Goal: Task Accomplishment & Management: Complete application form

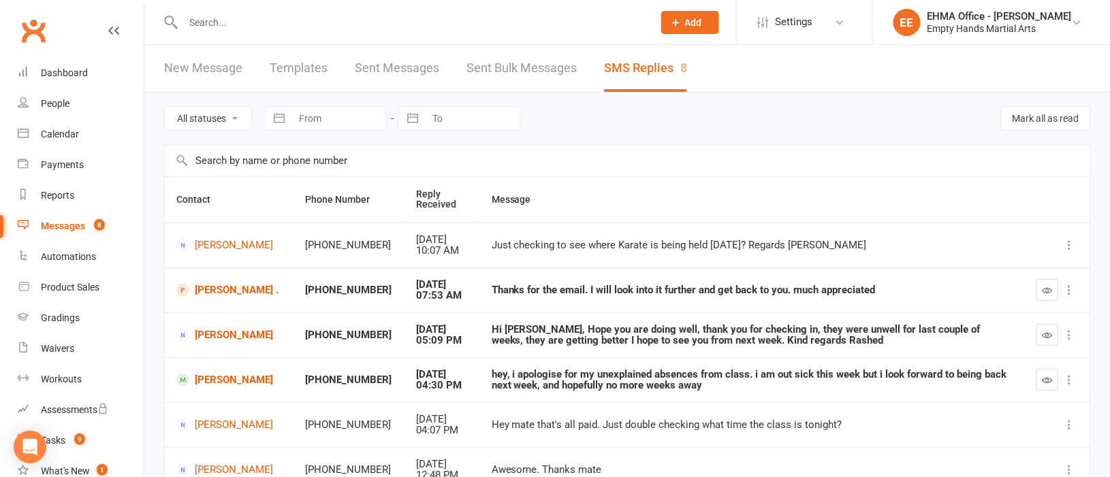
click at [371, 22] on input "text" at bounding box center [411, 22] width 465 height 19
paste input "paul.gale1980@gmail.com"
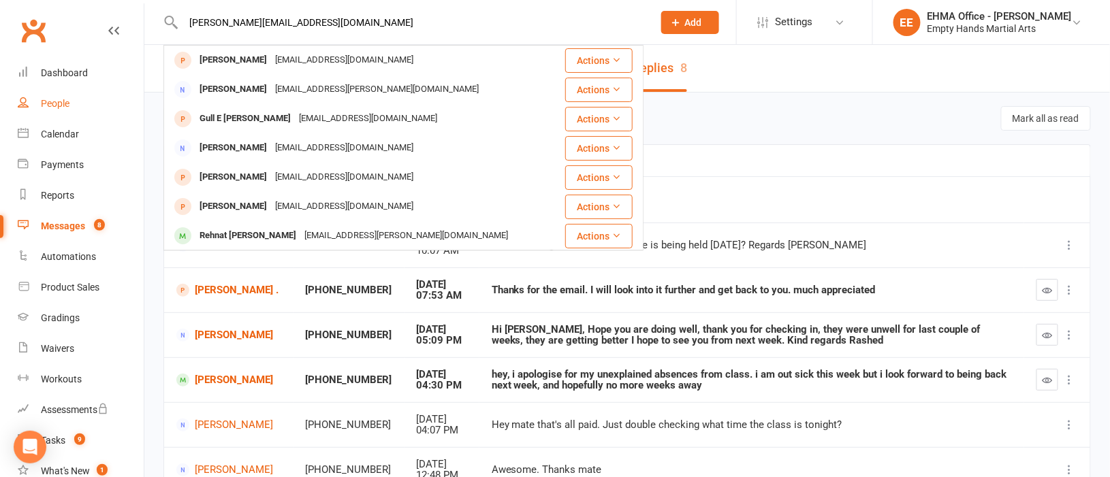
type input "paul.gale1980@gmail.com"
click at [49, 99] on div "People" at bounding box center [55, 103] width 29 height 11
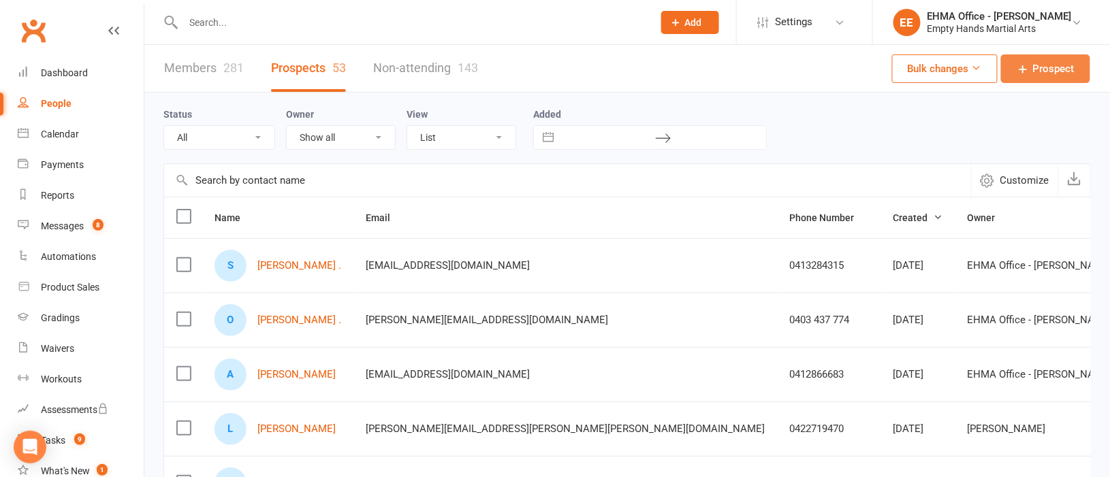
click at [1046, 67] on span "Prospect" at bounding box center [1054, 69] width 42 height 16
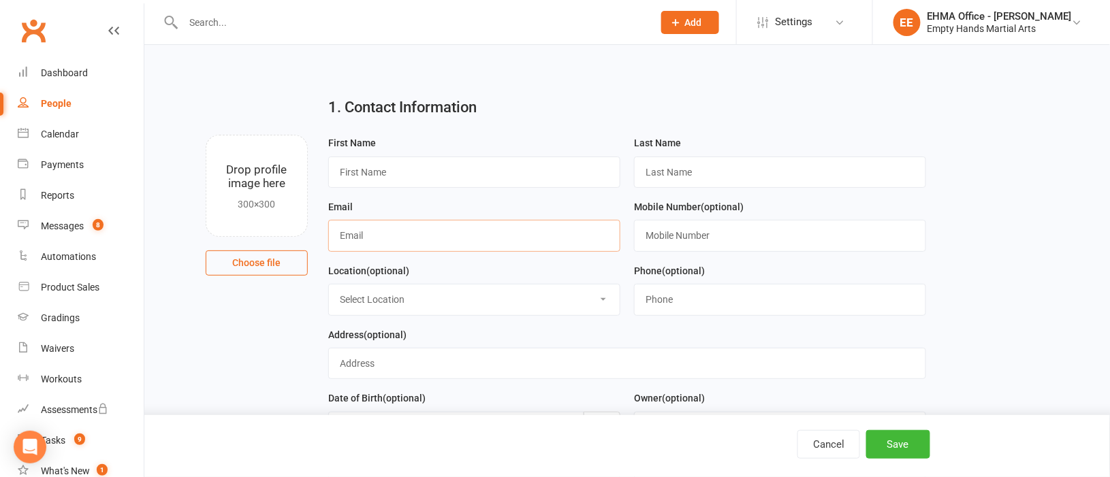
click at [387, 238] on input "text" at bounding box center [474, 235] width 292 height 31
paste input "paul.gale1980@gmail.com"
type input "paul.gale1980@gmail.com"
click at [402, 174] on input "text" at bounding box center [474, 172] width 292 height 31
paste input "Paul"
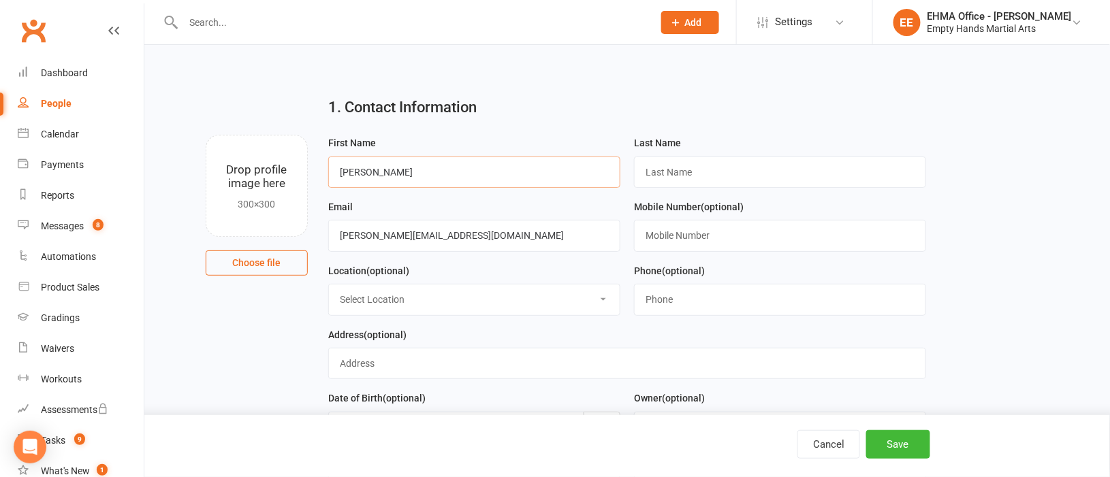
type input "Paul"
click at [675, 171] on input "text" at bounding box center [780, 172] width 292 height 31
type input "Gale"
click at [689, 244] on input "text" at bounding box center [780, 235] width 292 height 31
paste input "0490 445 895"
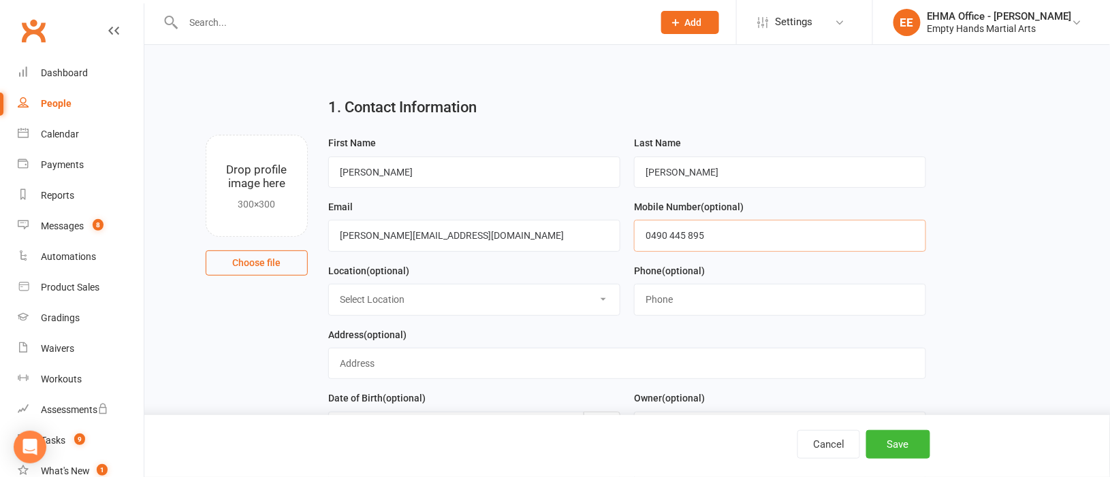
type input "0490 445 895"
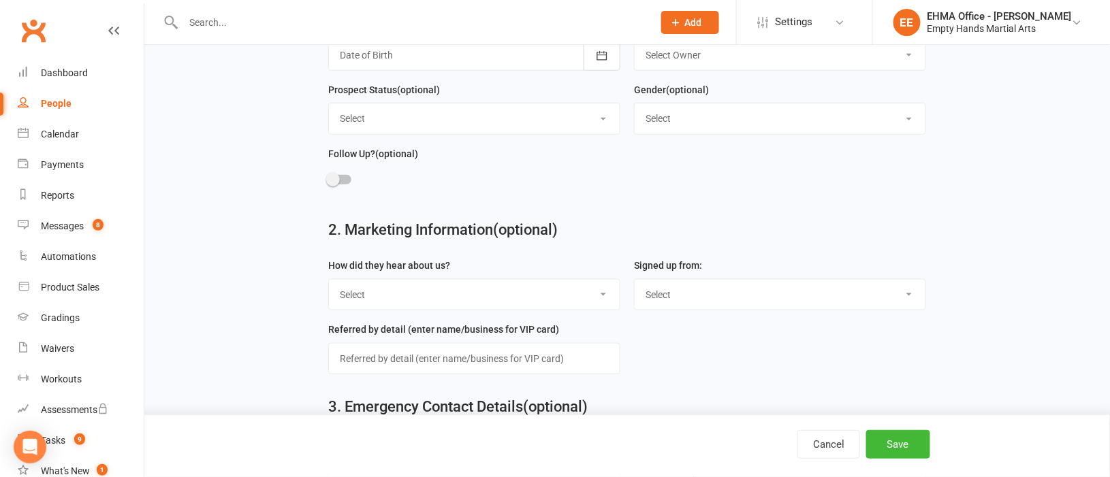
scroll to position [408, 0]
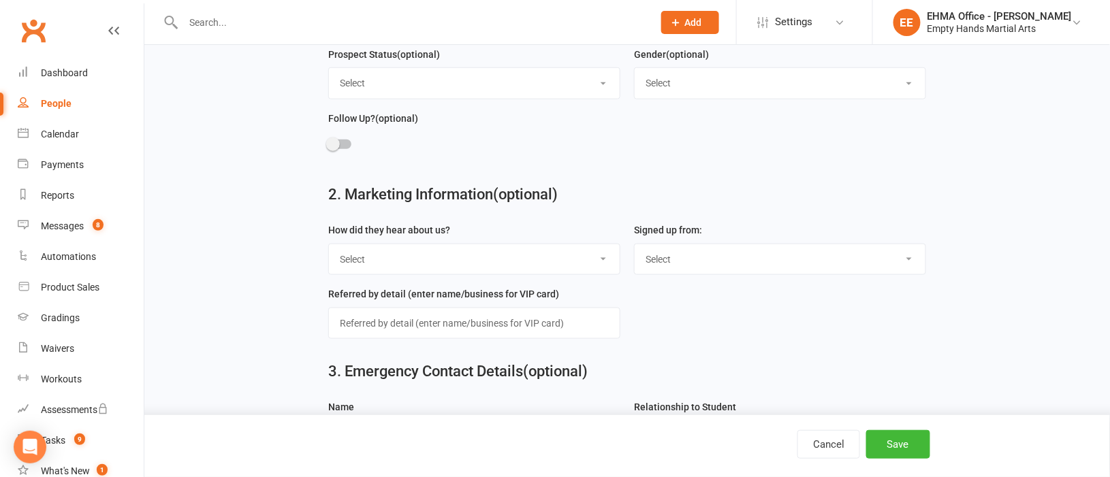
click at [470, 259] on select "Select Internet EHMA Website Facebook Facebook Ad Friend Existing Member Golden…" at bounding box center [474, 260] width 291 height 30
select select "Internet"
click at [329, 246] on select "Select Internet EHMA Website Facebook Facebook Ad Friend Existing Member Golden…" at bounding box center [474, 260] width 291 height 30
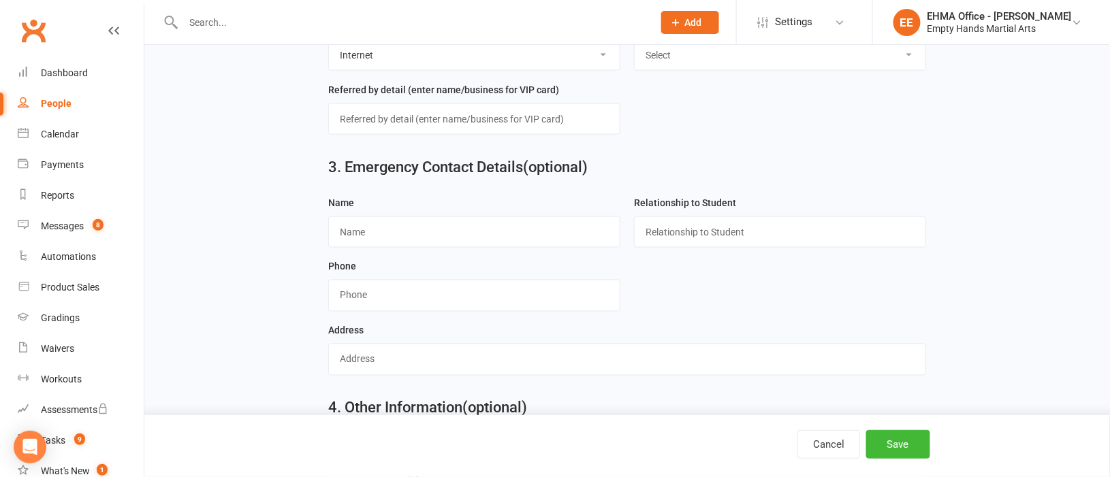
scroll to position [714, 0]
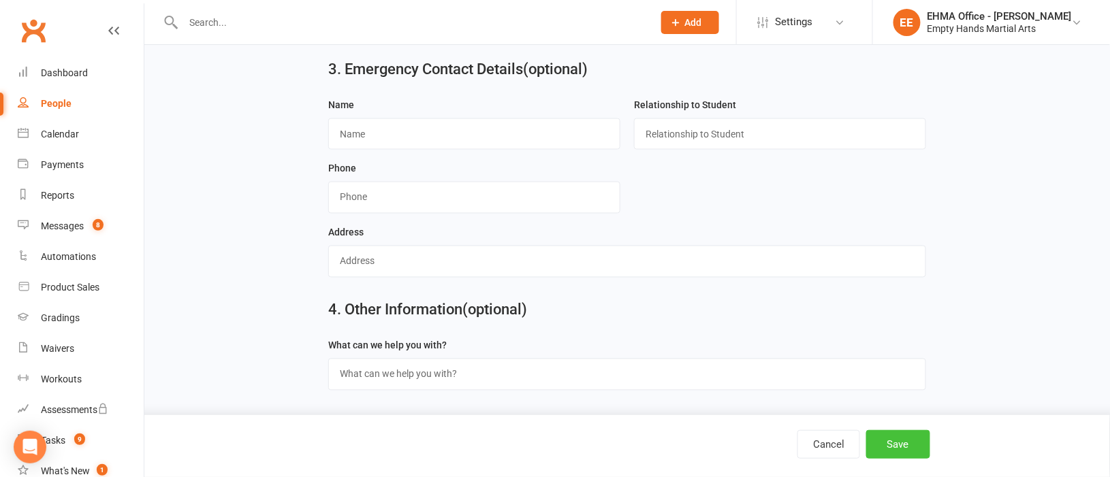
click at [897, 450] on button "Save" at bounding box center [898, 444] width 64 height 29
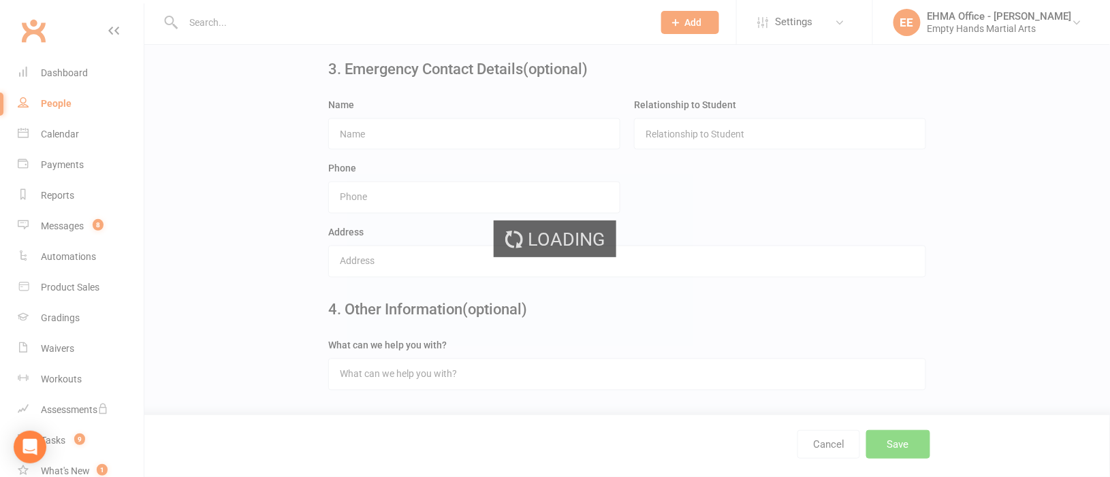
scroll to position [0, 0]
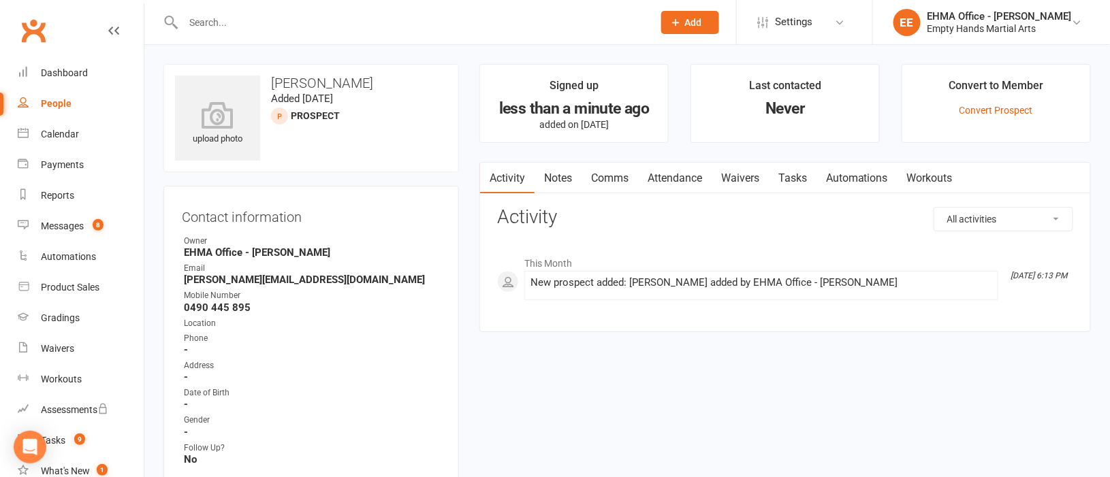
click at [618, 172] on link "Comms" at bounding box center [610, 178] width 57 height 31
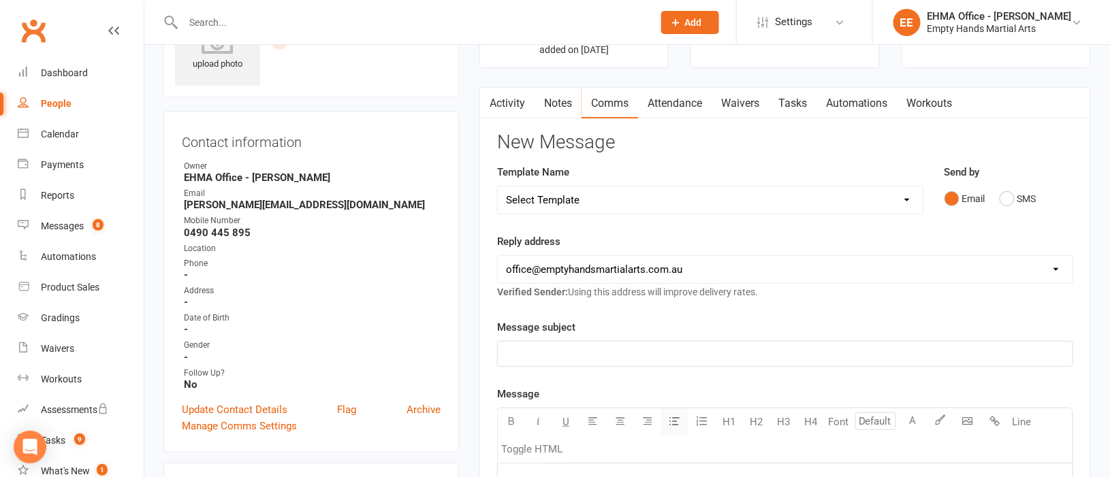
scroll to position [204, 0]
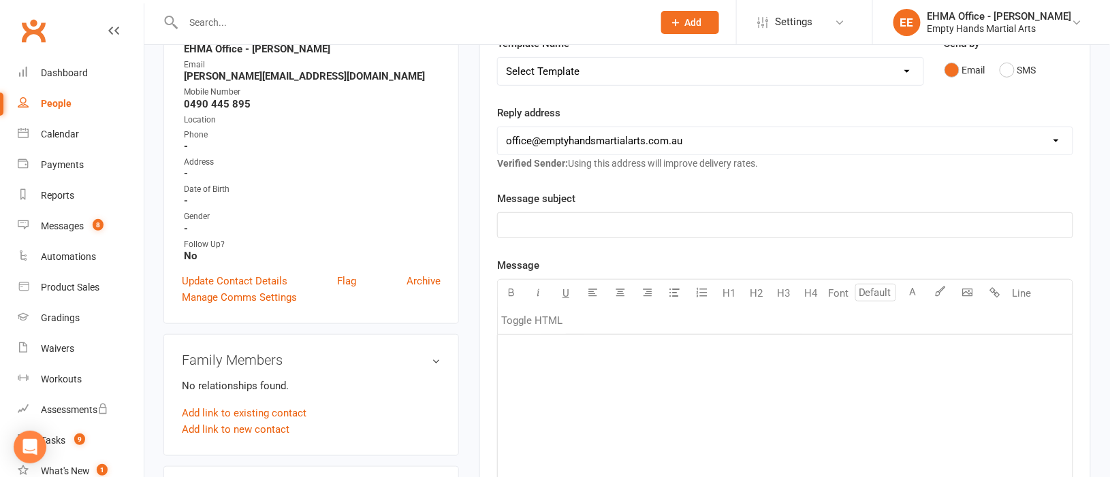
click at [572, 225] on p "﻿" at bounding box center [785, 225] width 559 height 16
click at [589, 354] on p "﻿" at bounding box center [785, 352] width 559 height 16
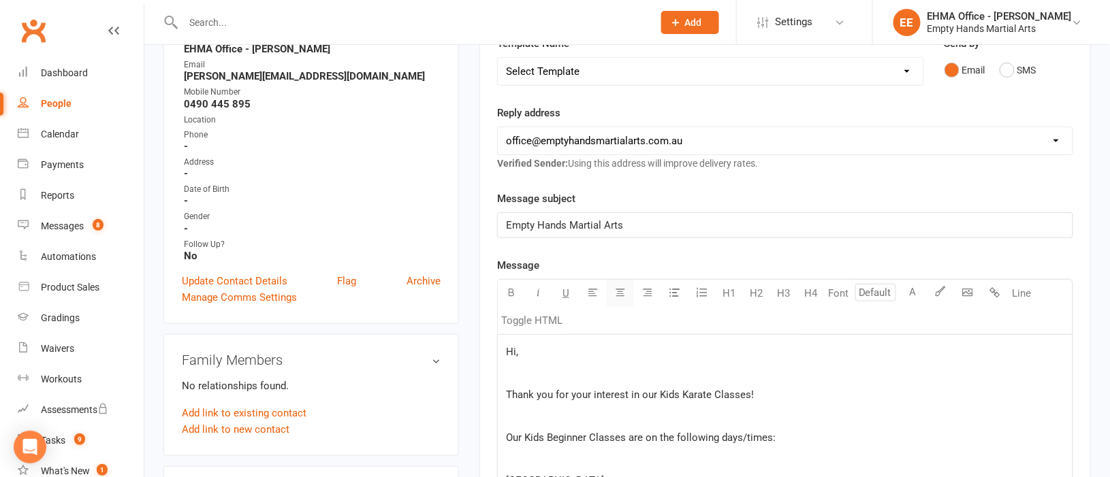
scroll to position [306, 0]
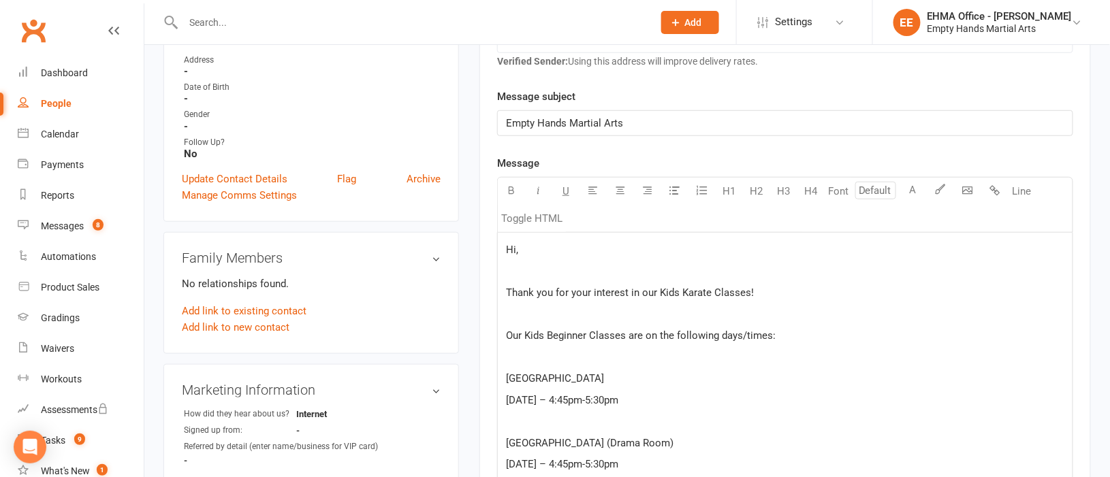
click at [604, 257] on p "Hi," at bounding box center [785, 250] width 559 height 16
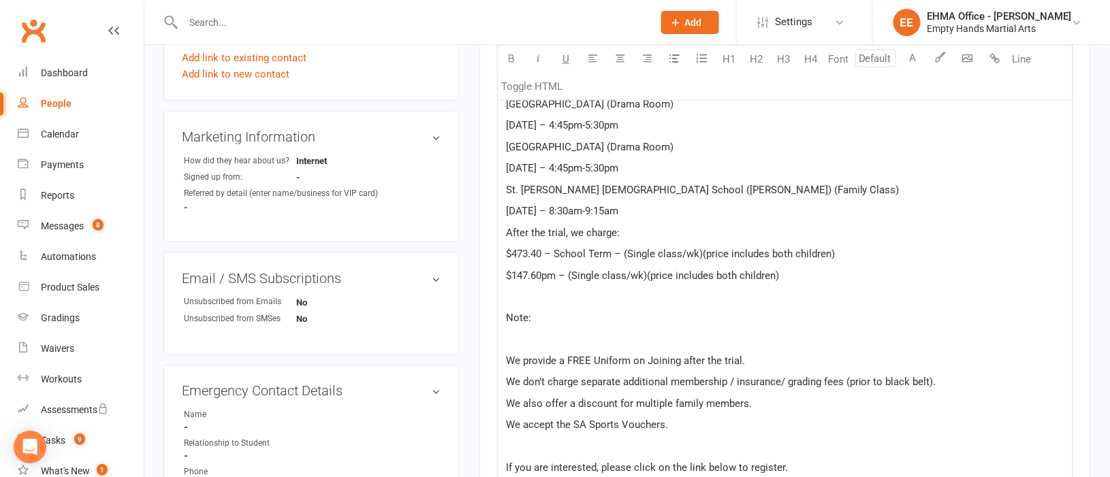
scroll to position [612, 0]
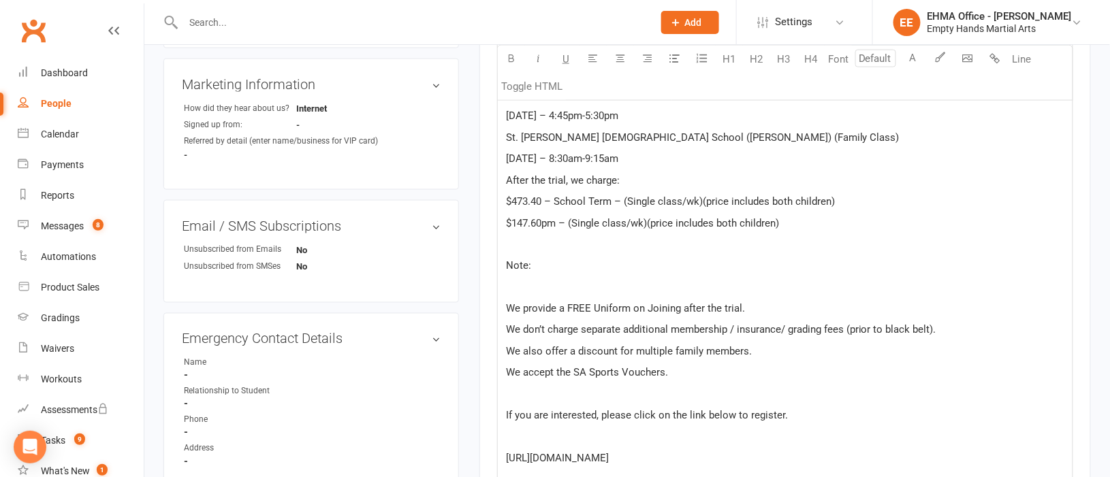
click at [586, 246] on p "﻿" at bounding box center [785, 244] width 559 height 16
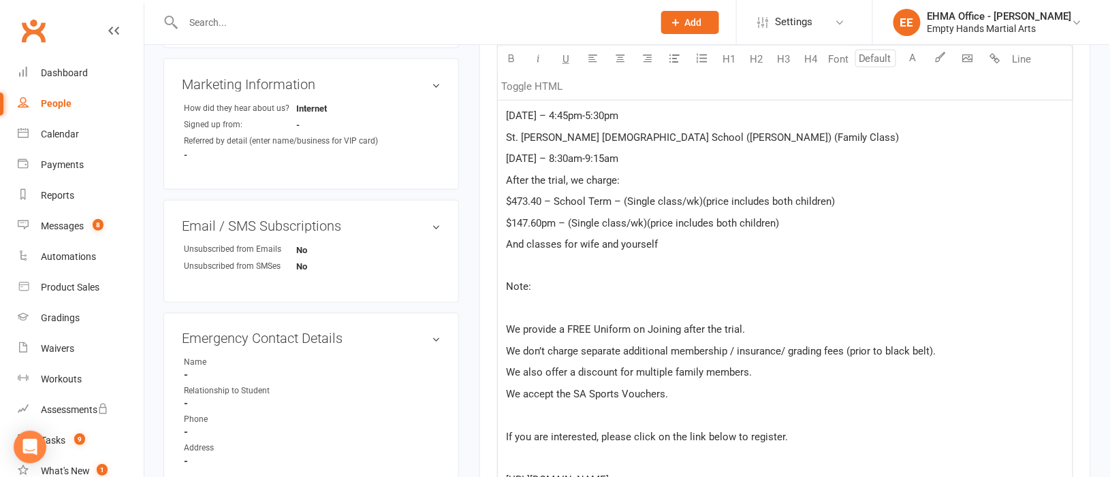
click at [540, 265] on p "﻿" at bounding box center [785, 266] width 559 height 16
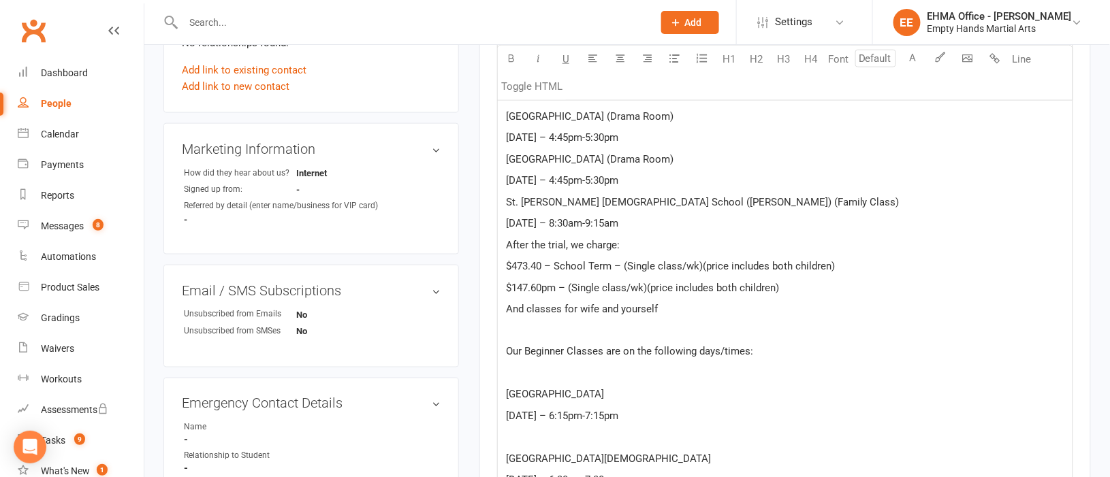
scroll to position [649, 0]
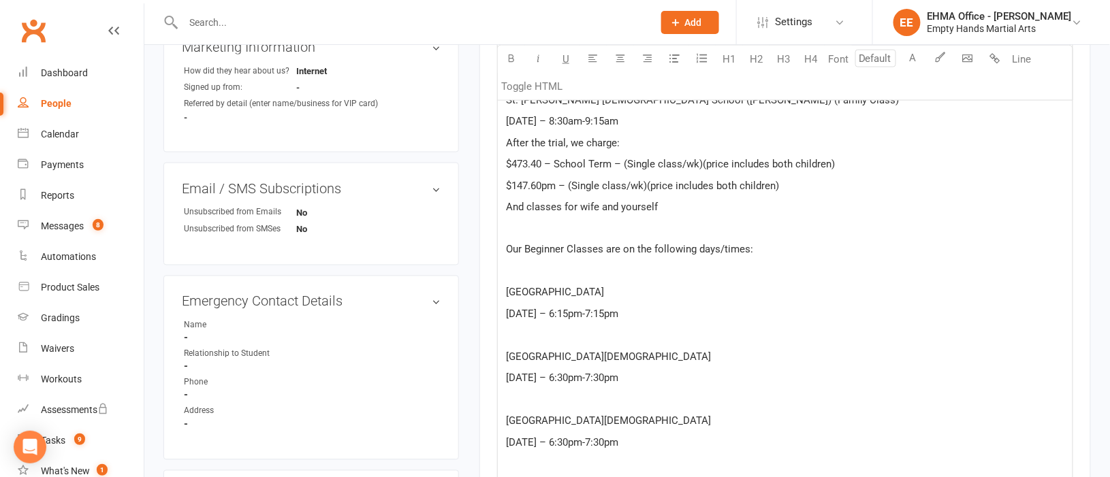
click at [676, 207] on p "And classes for wife and yourself" at bounding box center [785, 207] width 559 height 16
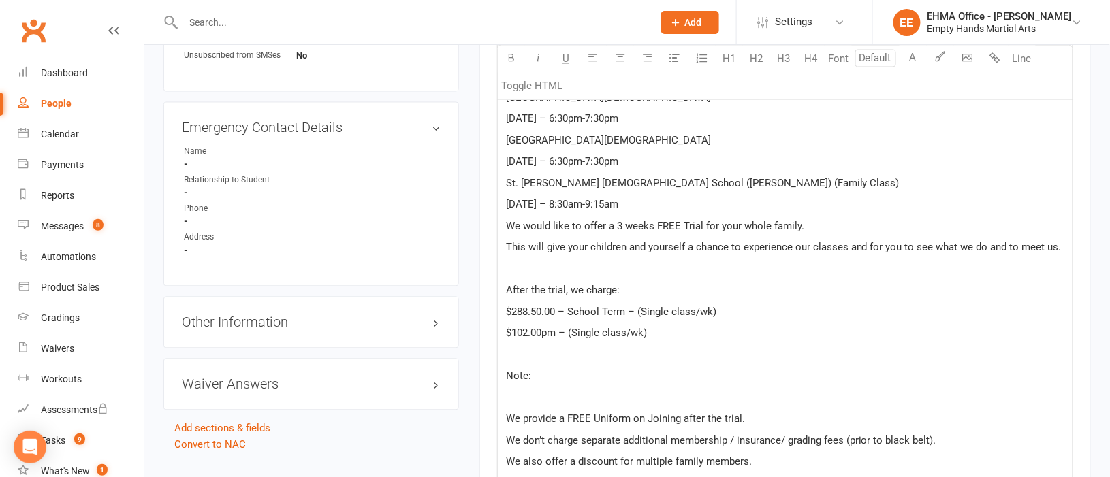
scroll to position [853, 0]
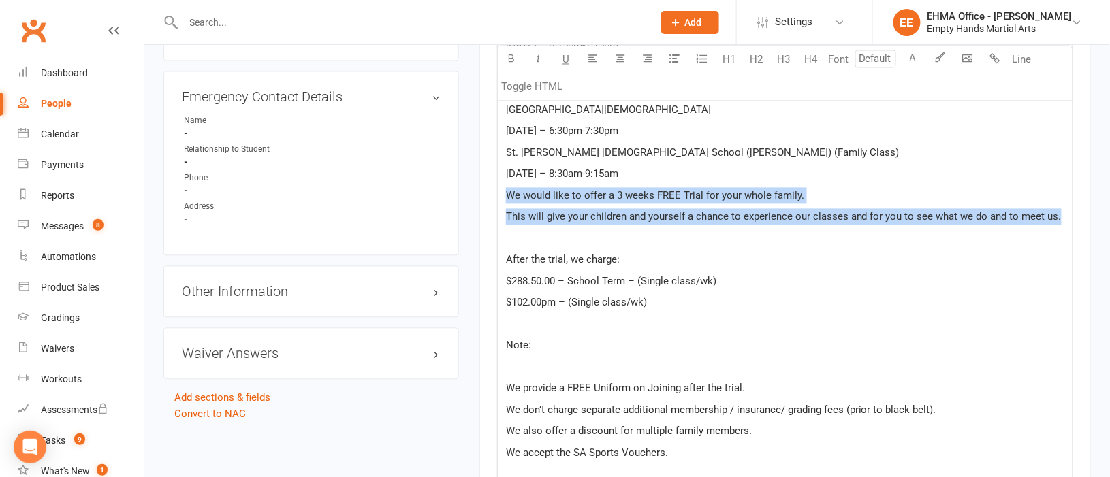
drag, startPoint x: 1057, startPoint y: 219, endPoint x: 505, endPoint y: 191, distance: 552.4
click at [505, 191] on div "Hi, Paul Thank you for your interest in our Karate Classes! Our Kids Beginner C…" at bounding box center [785, 228] width 575 height 1086
copy div "We would like to offer a 3 weeks FREE Trial for your whole family. This will gi…"
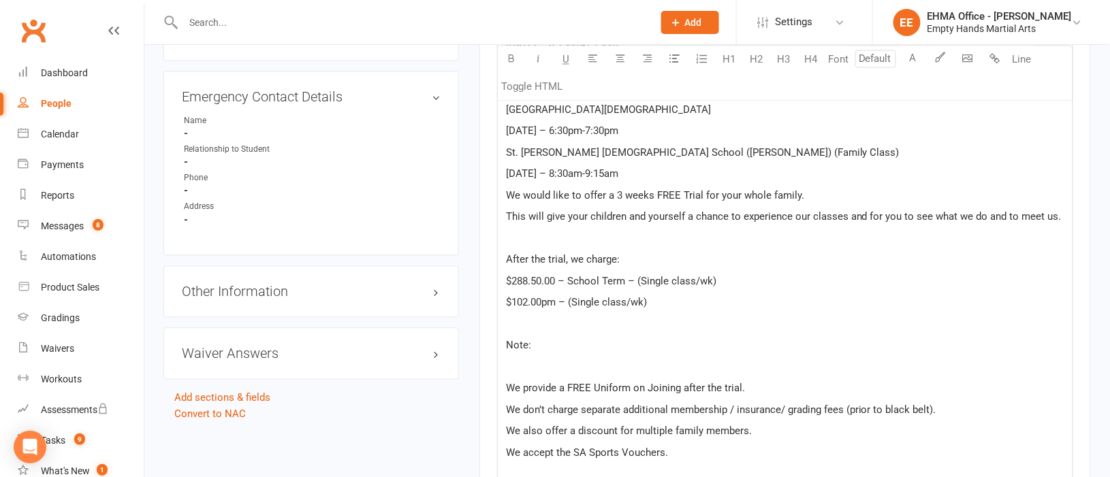
click at [688, 454] on p "We accept the SA Sports Vouchers." at bounding box center [785, 453] width 559 height 16
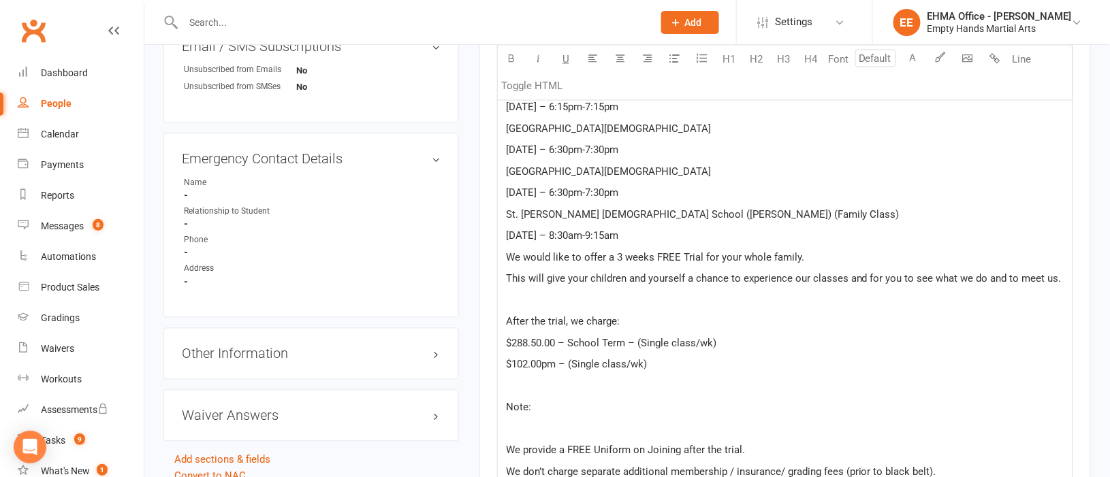
scroll to position [783, 0]
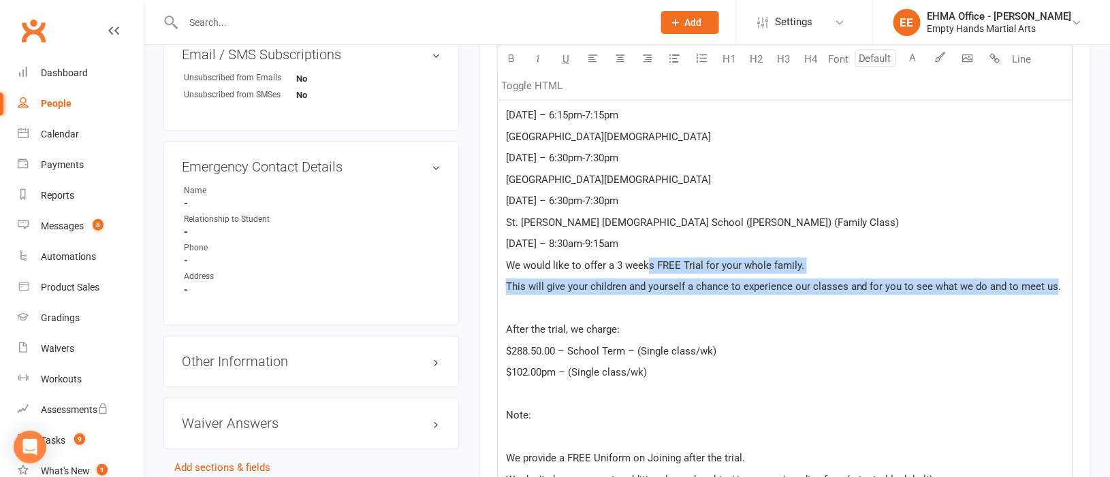
drag, startPoint x: 1055, startPoint y: 292, endPoint x: 647, endPoint y: 259, distance: 409.4
click at [647, 259] on div "Hi, Paul Thank you for your interest in our Karate Classes! Our Kids Beginner C…" at bounding box center [785, 319] width 575 height 1129
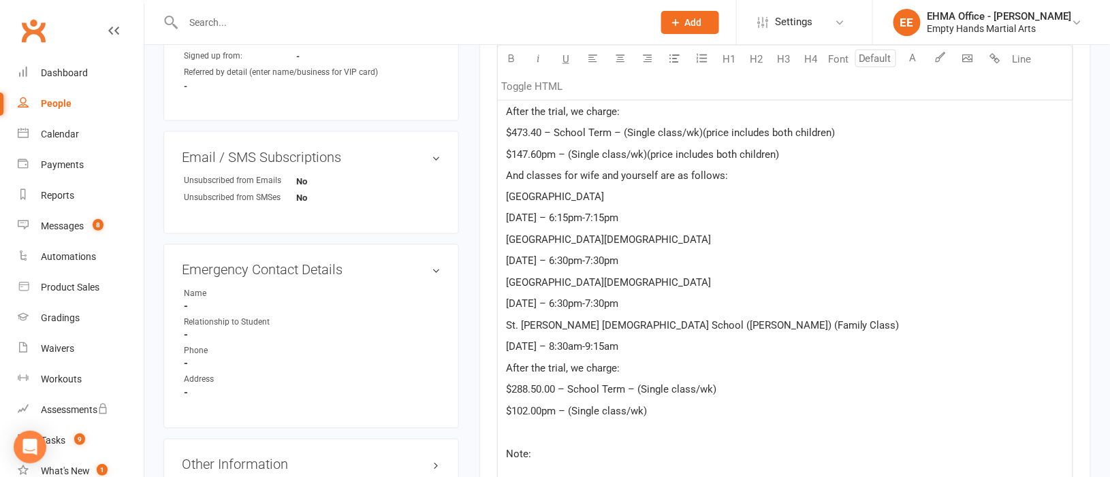
scroll to position [681, 0]
click at [579, 175] on span "And classes for wife and yourself are as follows:" at bounding box center [617, 175] width 222 height 12
click at [557, 390] on span "$288.50.00 – School Term – (Single class/wk)" at bounding box center [611, 389] width 210 height 12
drag, startPoint x: 832, startPoint y: 136, endPoint x: 702, endPoint y: 131, distance: 130.2
click at [702, 131] on span "$473.40 – School Term – (Single class/wk)(price includes both children)" at bounding box center [670, 132] width 329 height 12
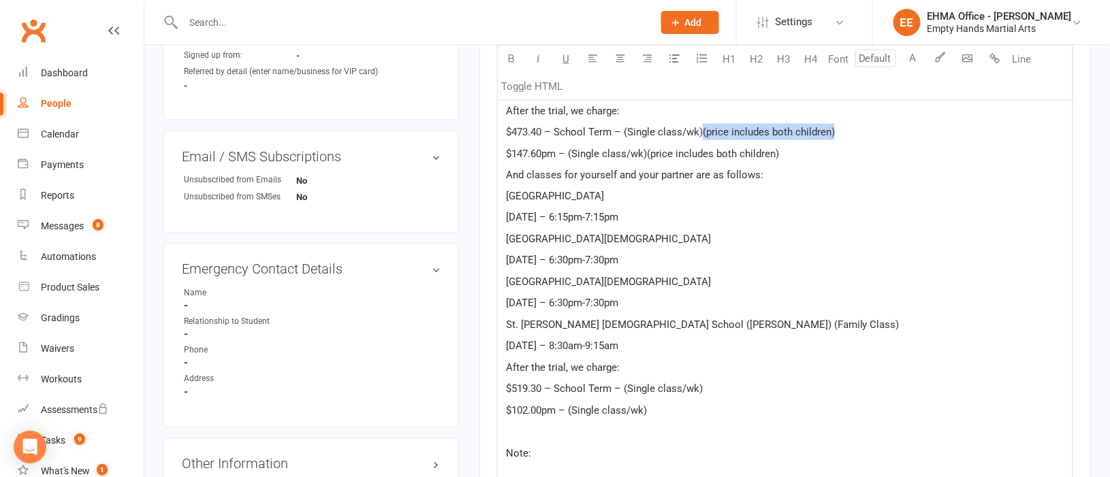
copy span "(price includes both children)"
click at [713, 384] on p "$519.30 – School Term – (Single class/wk)" at bounding box center [785, 389] width 559 height 16
click at [668, 413] on p "$102.00pm – (Single class/wk)" at bounding box center [785, 411] width 559 height 16
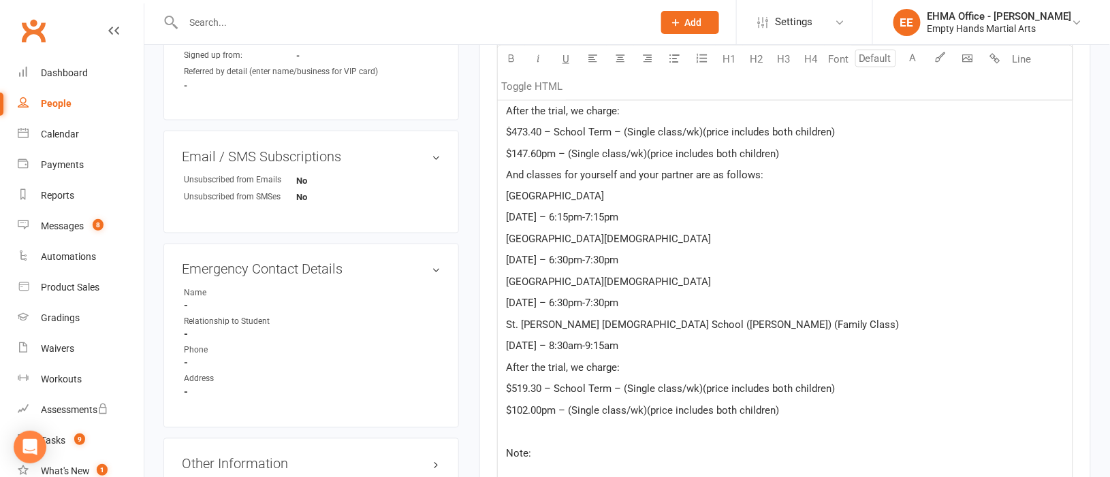
click at [542, 417] on span "$102.00pm – (Single class/wk)(price includes both children)" at bounding box center [642, 411] width 273 height 12
click at [797, 391] on span "$519.30 – School Term – (Single class/wk)(price includes both children)" at bounding box center [670, 389] width 329 height 12
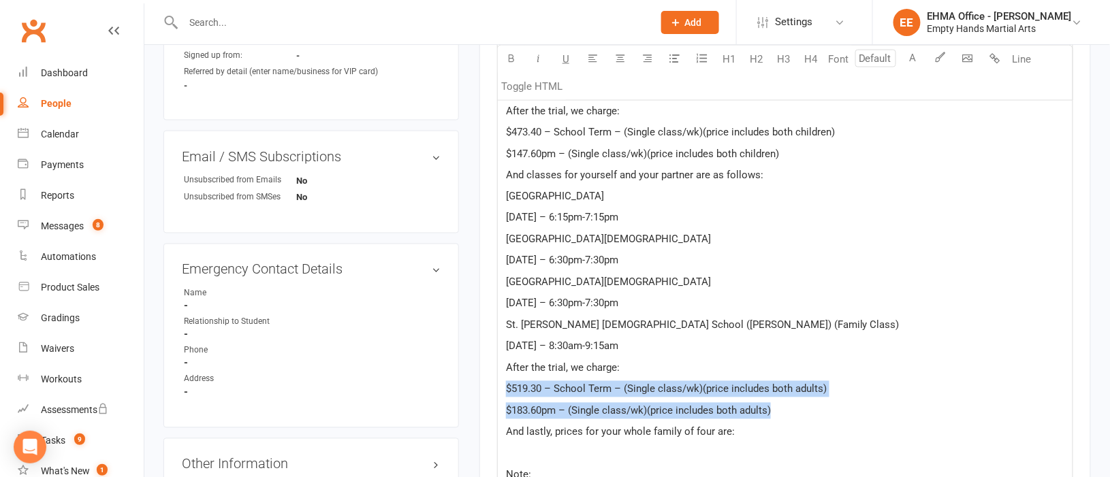
drag, startPoint x: 773, startPoint y: 417, endPoint x: 507, endPoint y: 392, distance: 266.8
click at [507, 392] on div "Hi, Paul Thank you for your interest in our Karate Classes! Our Kids Beginner C…" at bounding box center [785, 401] width 575 height 1086
copy div "$519.30 – School Term – (Single class/wk)(price includes both adults) $183.60pm…"
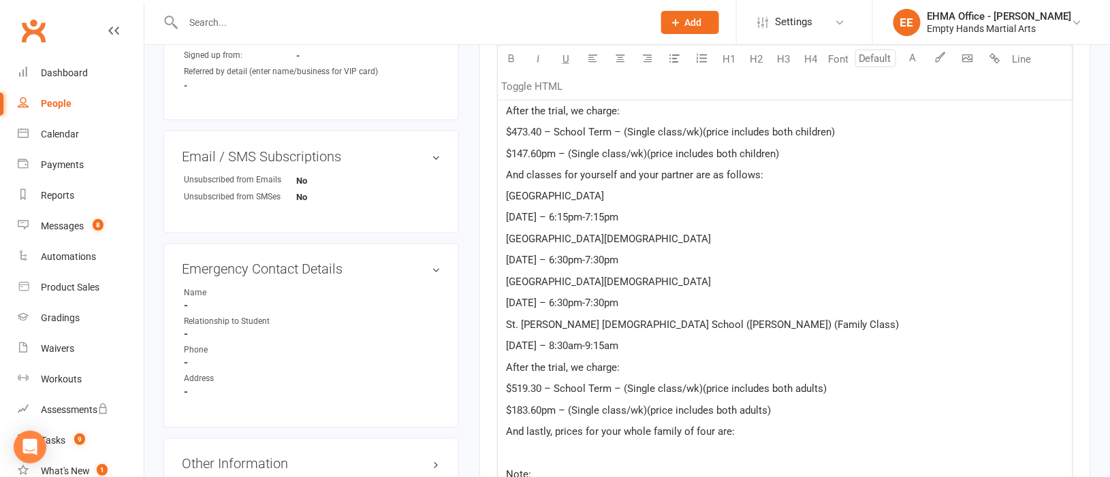
click at [532, 455] on p "﻿" at bounding box center [785, 454] width 559 height 16
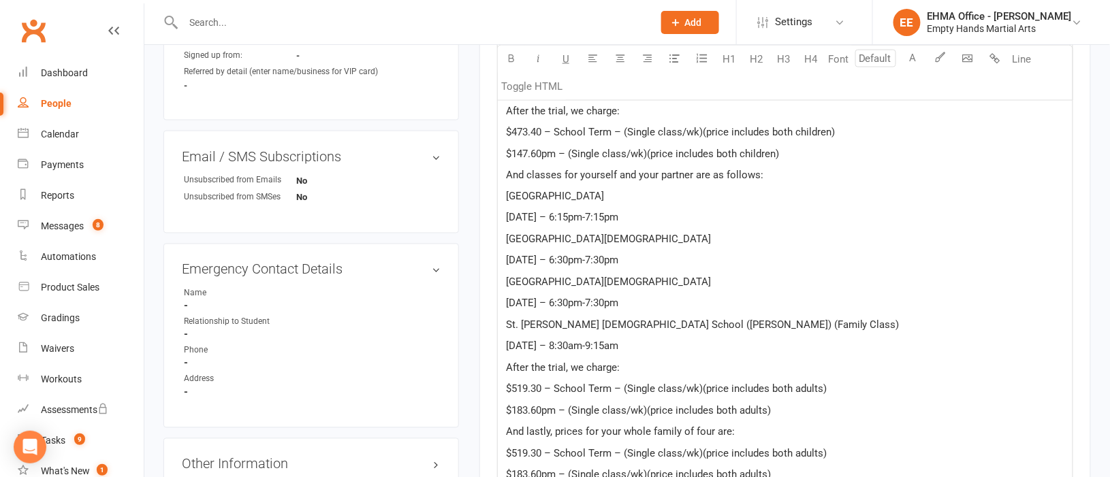
scroll to position [918, 0]
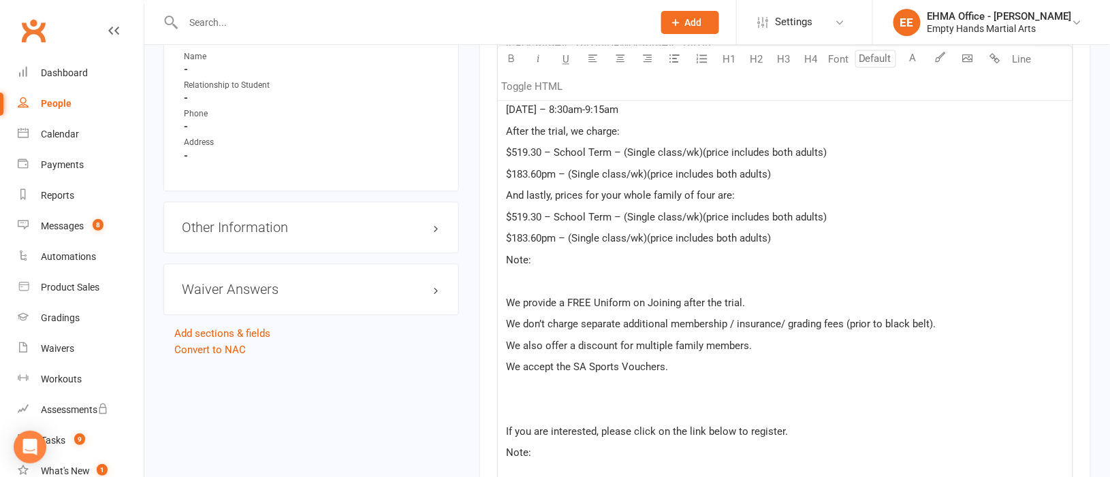
click at [514, 214] on span "$519.30 – School Term – (Single class/wk)(price includes both adults)" at bounding box center [666, 217] width 321 height 12
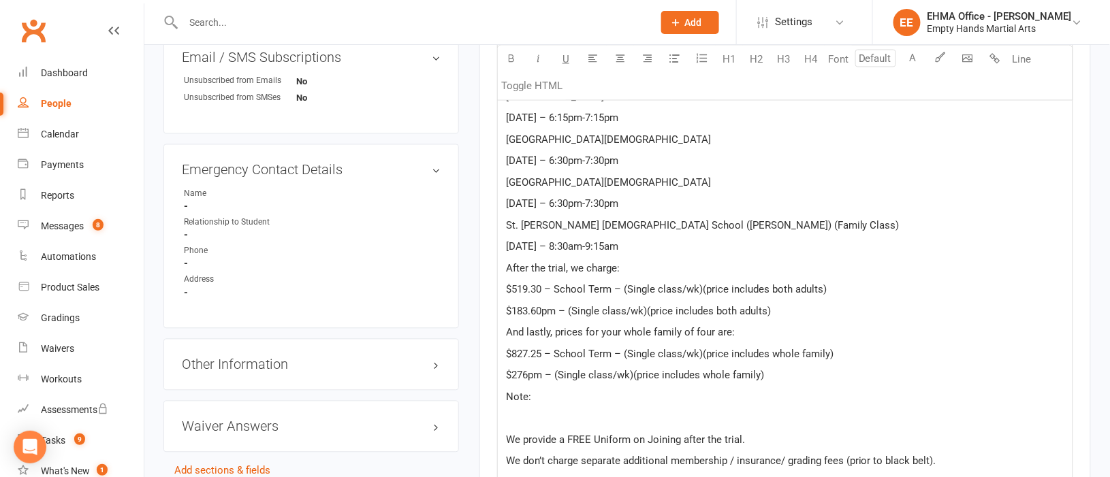
scroll to position [816, 0]
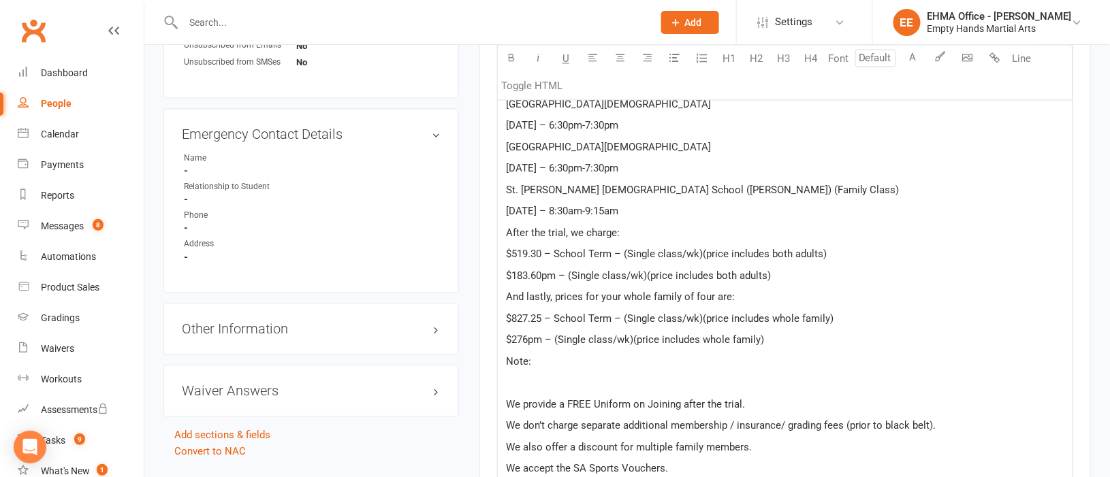
click at [526, 378] on p "﻿" at bounding box center [785, 383] width 559 height 16
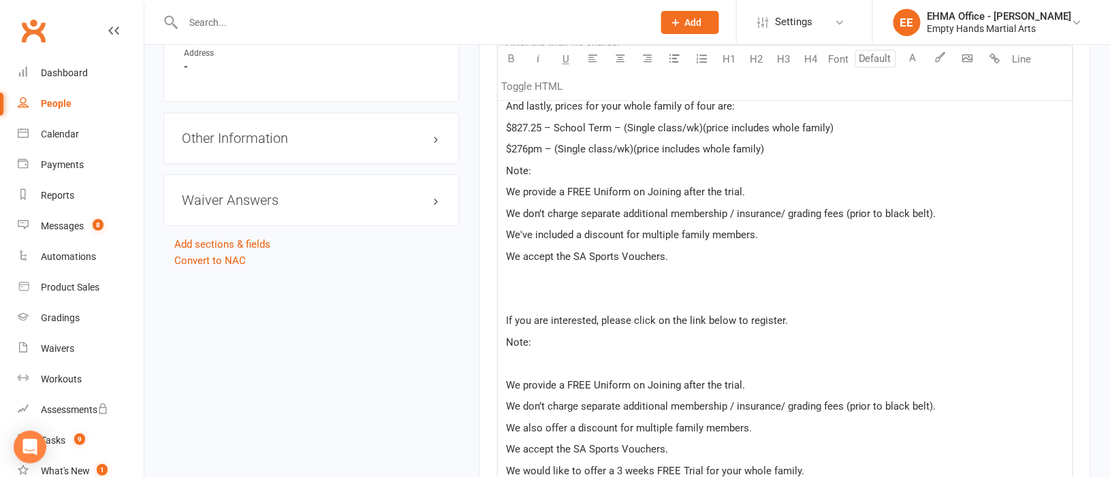
scroll to position [1020, 0]
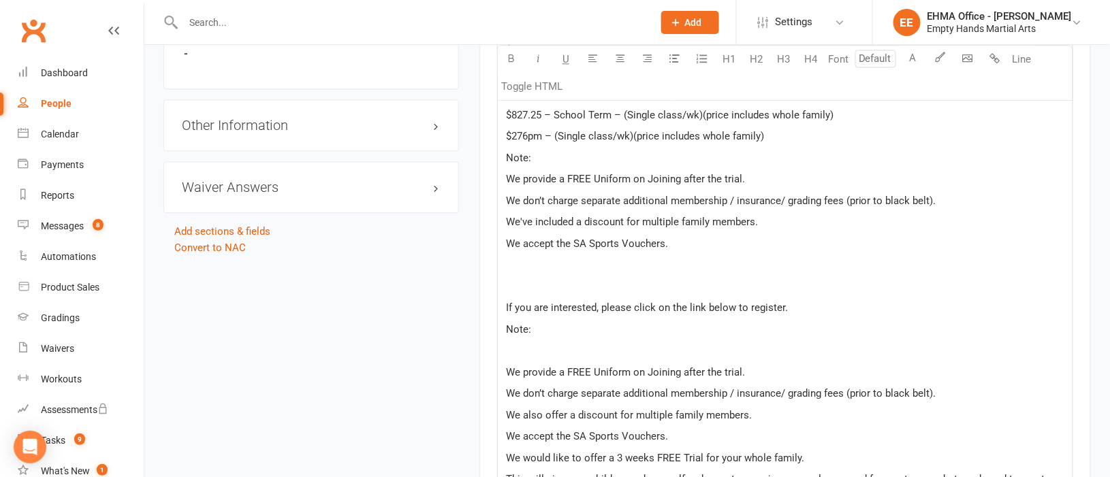
click at [704, 246] on p "We accept the SA Sports Vouchers." at bounding box center [785, 244] width 559 height 16
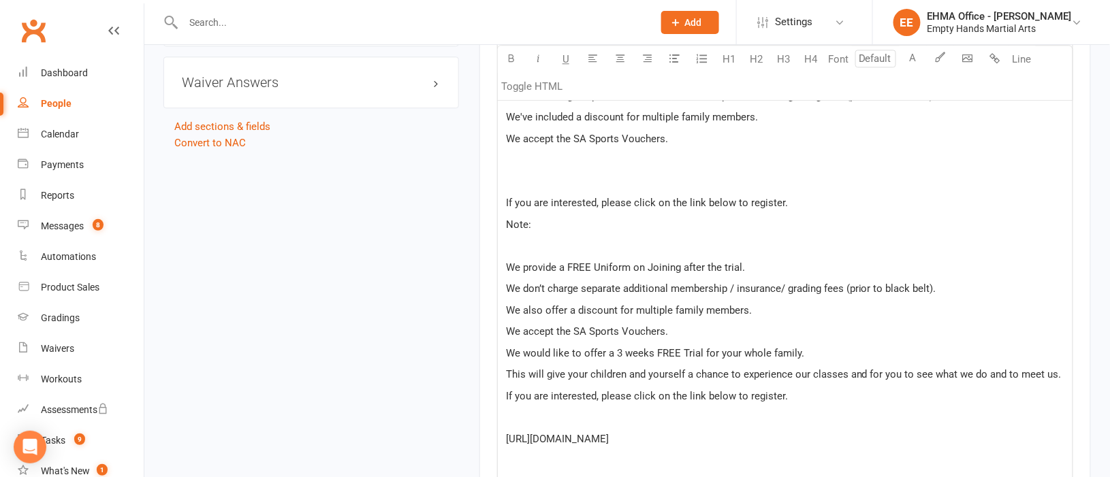
scroll to position [1225, 0]
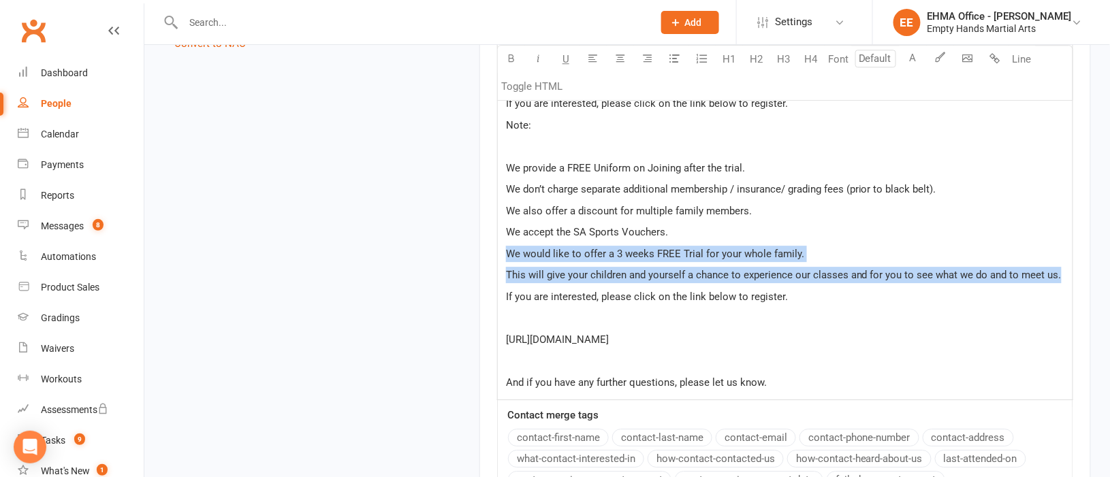
drag, startPoint x: 1057, startPoint y: 281, endPoint x: 509, endPoint y: 258, distance: 548.8
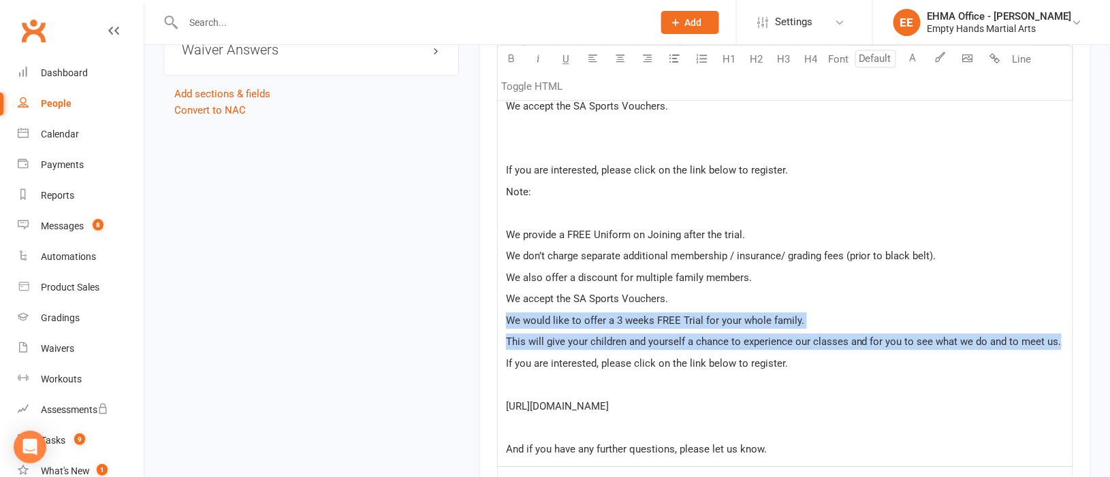
scroll to position [1123, 0]
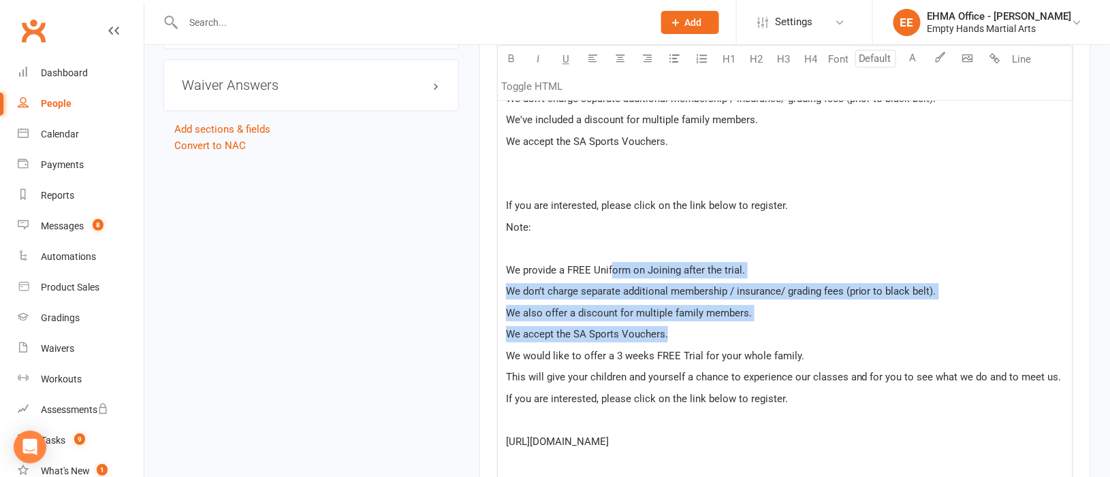
drag, startPoint x: 684, startPoint y: 324, endPoint x: 611, endPoint y: 266, distance: 93.5
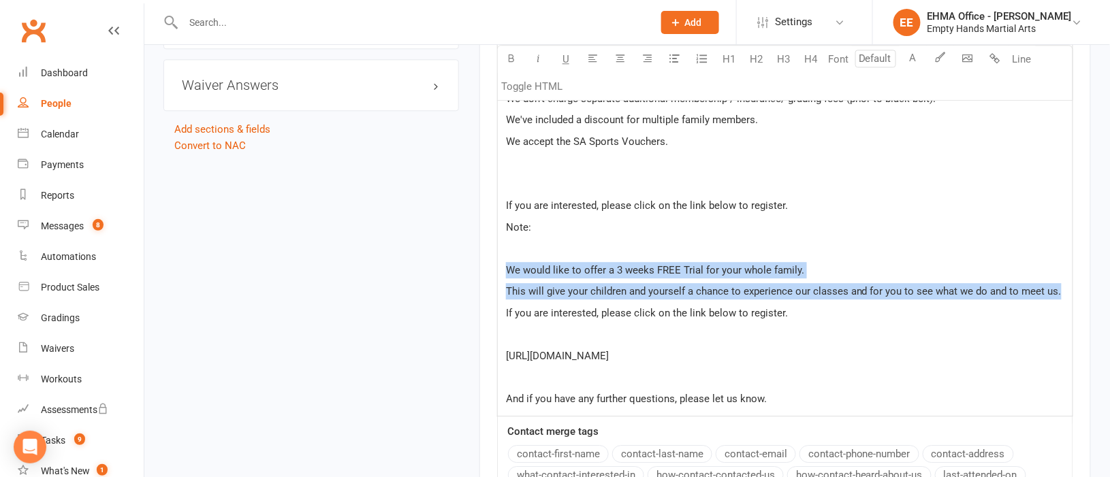
drag, startPoint x: 1063, startPoint y: 294, endPoint x: 509, endPoint y: 273, distance: 553.5
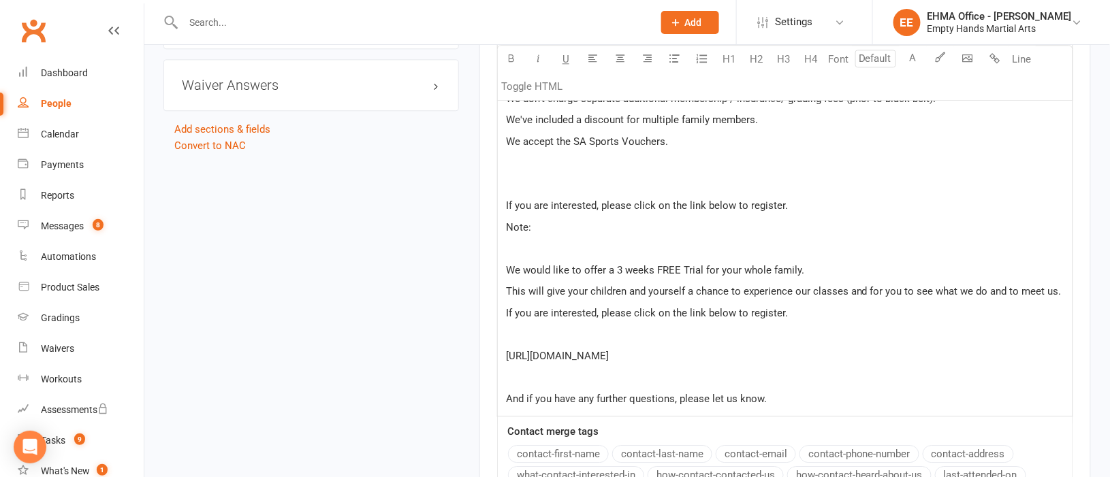
click at [648, 231] on p "Note:" at bounding box center [785, 227] width 559 height 16
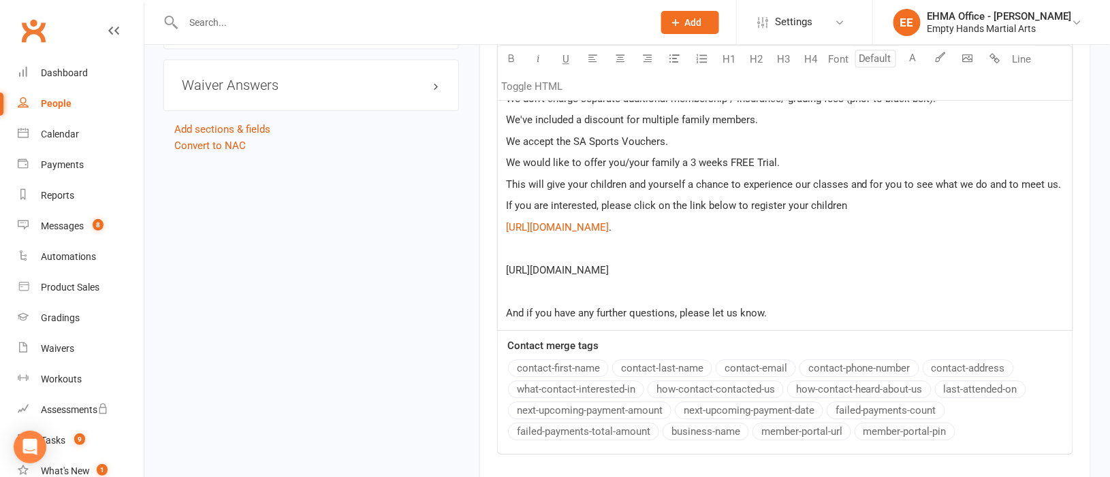
click at [843, 207] on p "If you are interested, please click on the link below to register your children" at bounding box center [785, 206] width 559 height 16
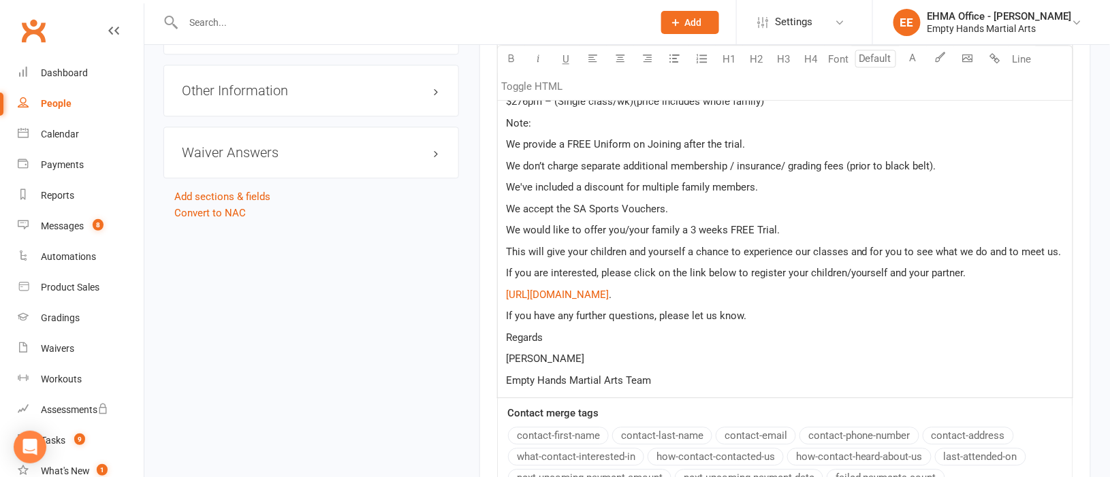
scroll to position [1315, 0]
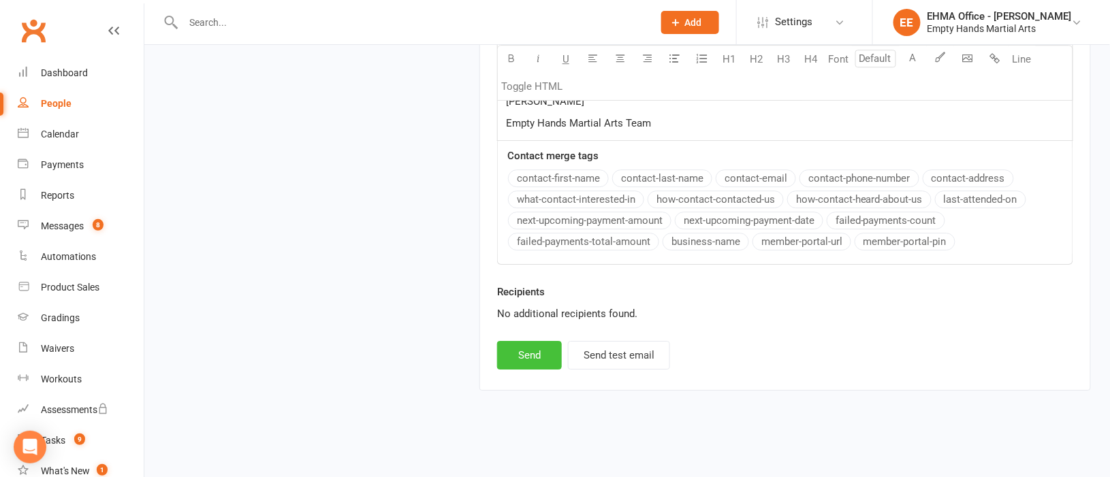
click at [526, 351] on button "Send" at bounding box center [529, 355] width 65 height 29
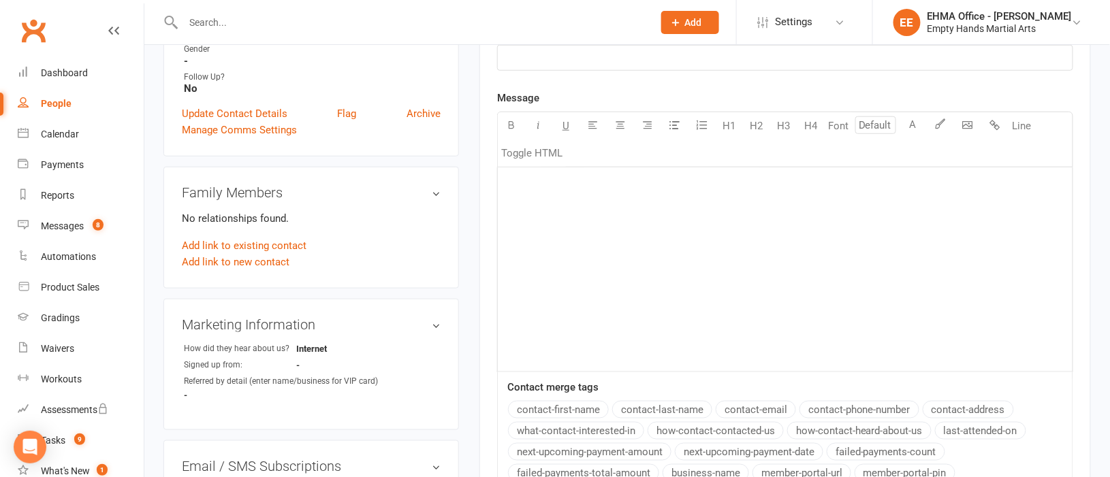
scroll to position [0, 0]
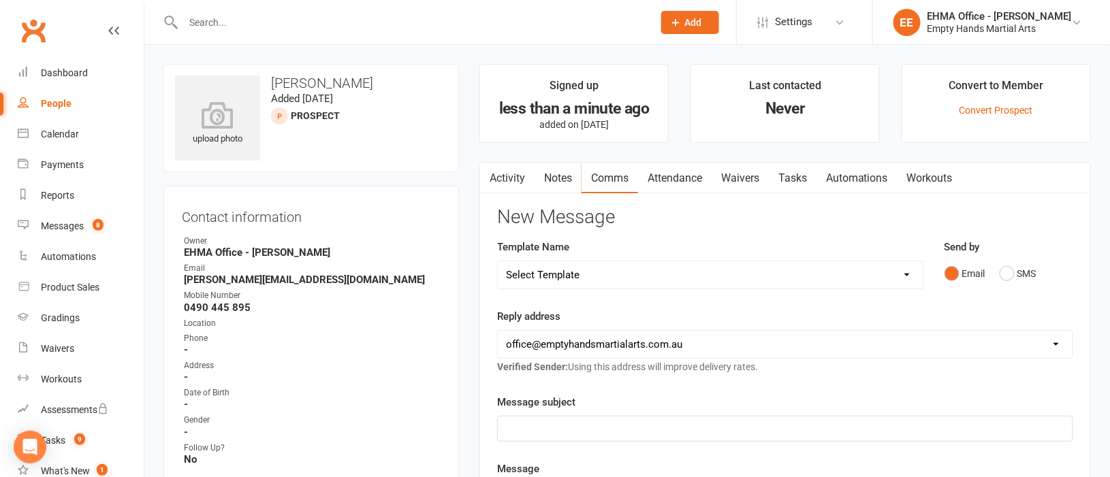
click at [512, 175] on link "Activity" at bounding box center [507, 178] width 54 height 31
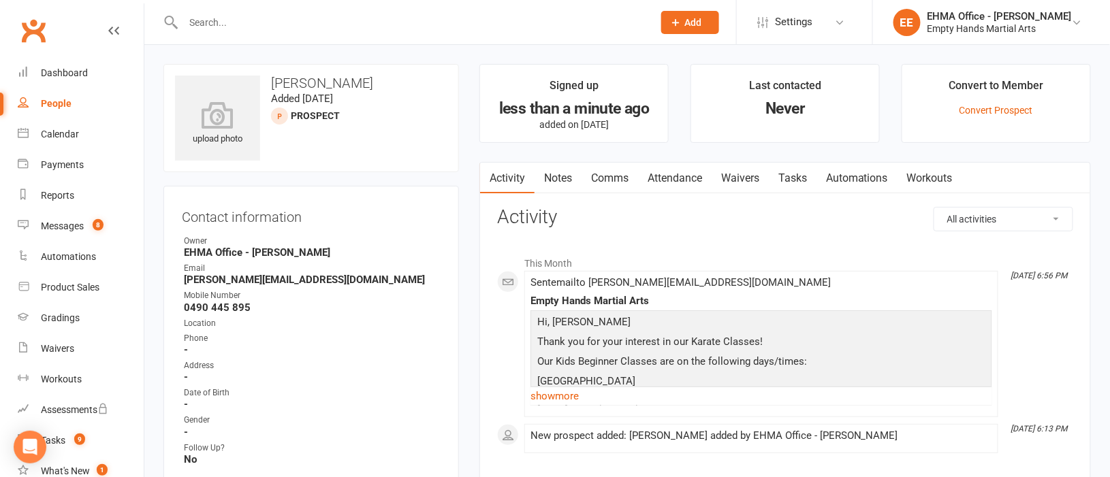
click at [606, 176] on link "Comms" at bounding box center [610, 178] width 57 height 31
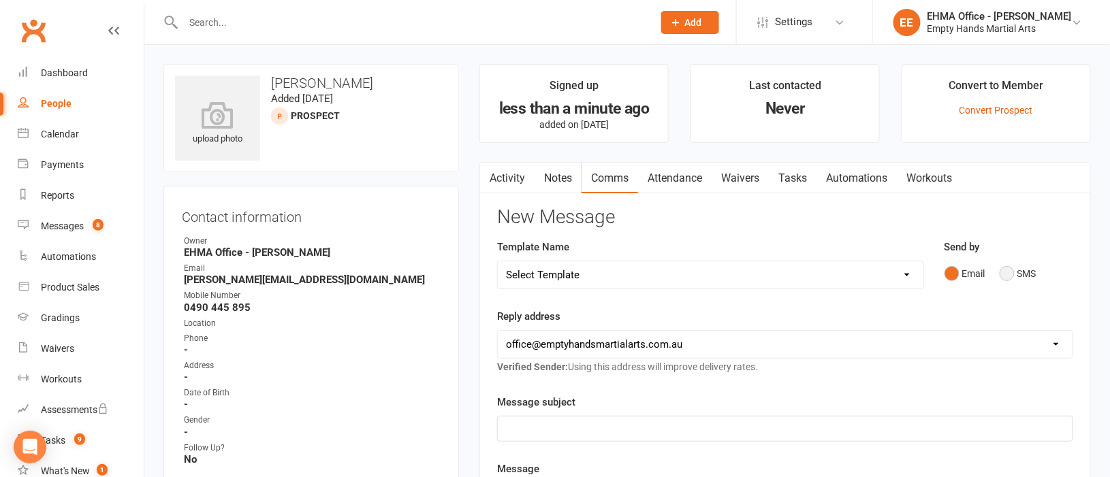
click at [1008, 276] on button "SMS" at bounding box center [1018, 274] width 37 height 26
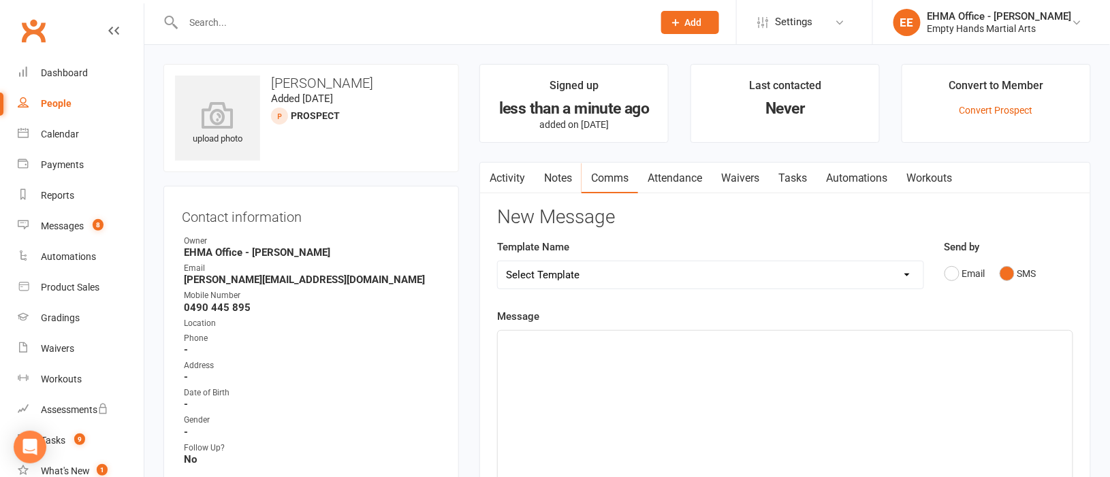
click at [587, 351] on p "﻿" at bounding box center [785, 343] width 559 height 16
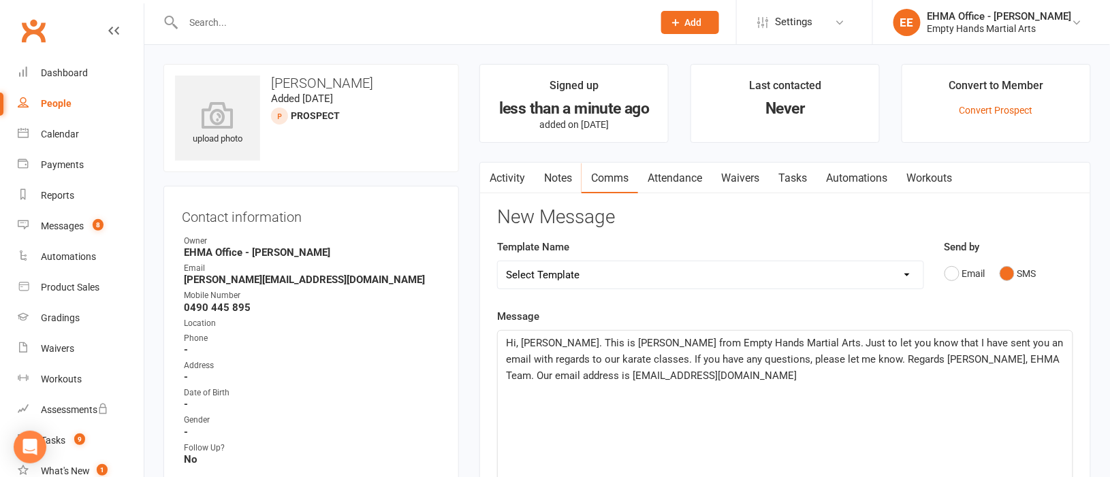
click at [543, 337] on span "Hi, Omar. This is Elaine from Empty Hands Martial Arts. Just to let you know th…" at bounding box center [786, 359] width 561 height 45
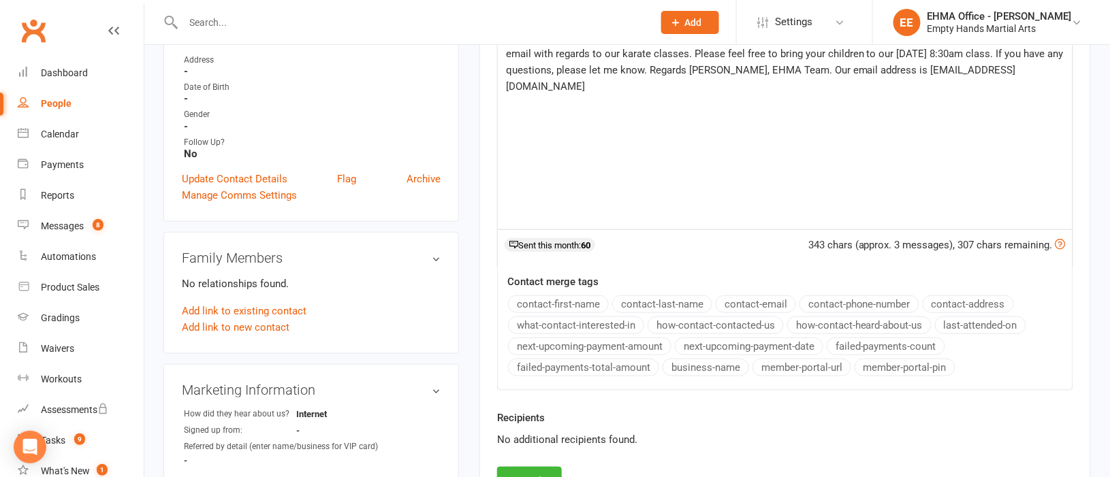
scroll to position [510, 0]
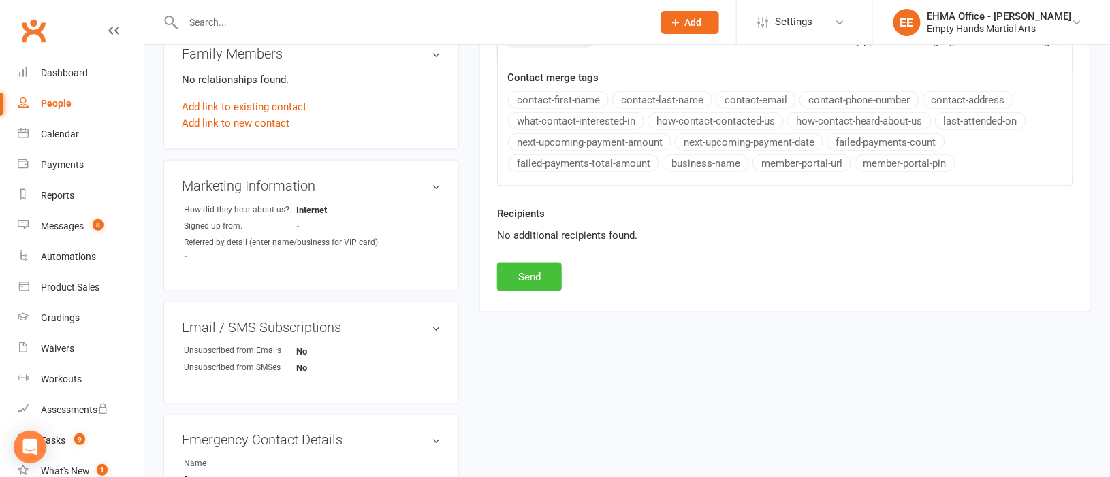
click at [537, 275] on button "Send" at bounding box center [529, 277] width 65 height 29
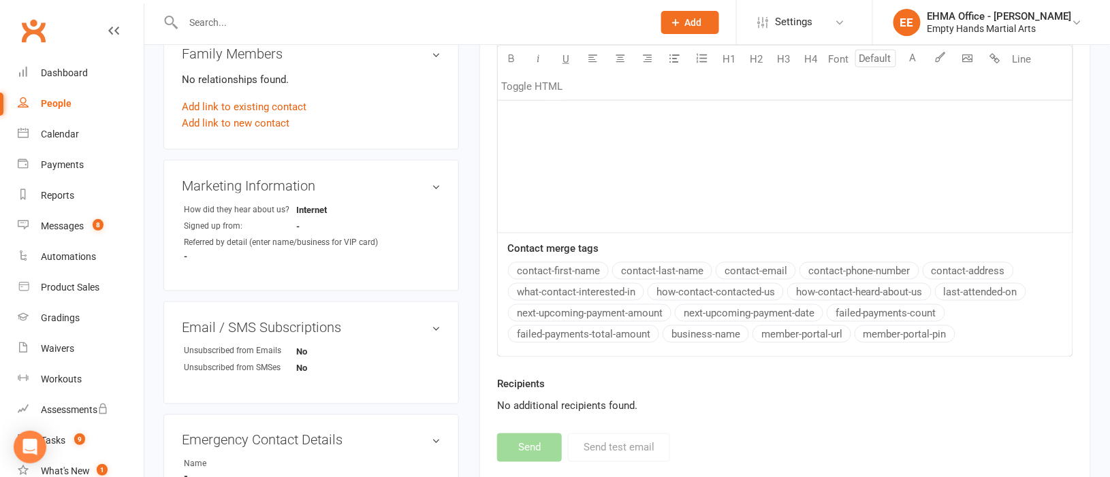
click at [390, 13] on input "text" at bounding box center [411, 22] width 465 height 19
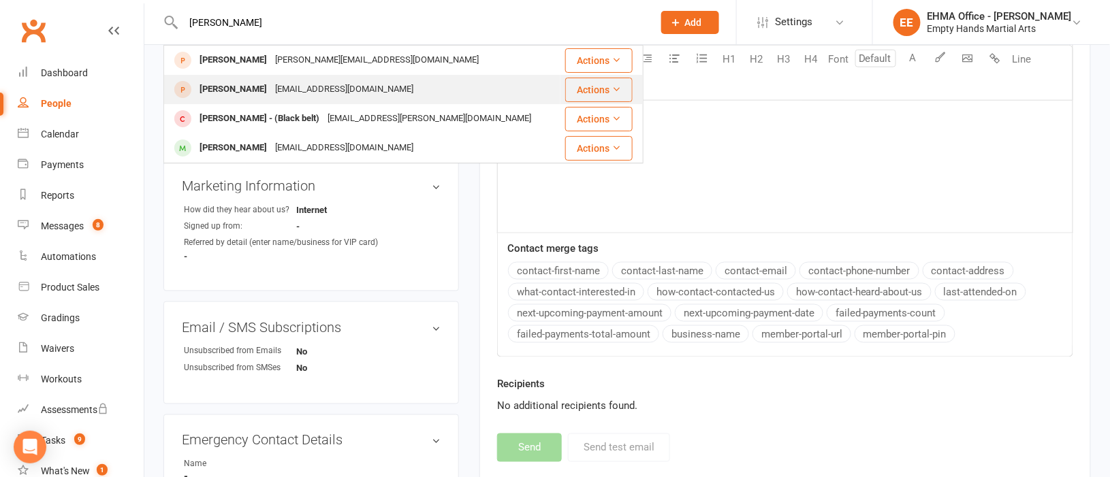
type input "paul"
click at [332, 85] on div "paulnursing@gmail.com" at bounding box center [344, 90] width 146 height 20
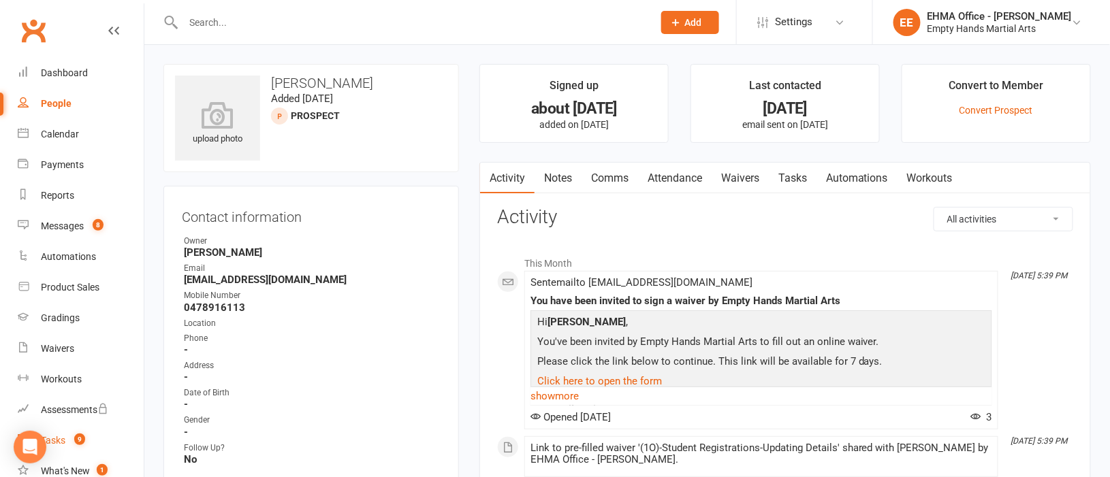
click at [64, 435] on div "Tasks" at bounding box center [53, 440] width 25 height 11
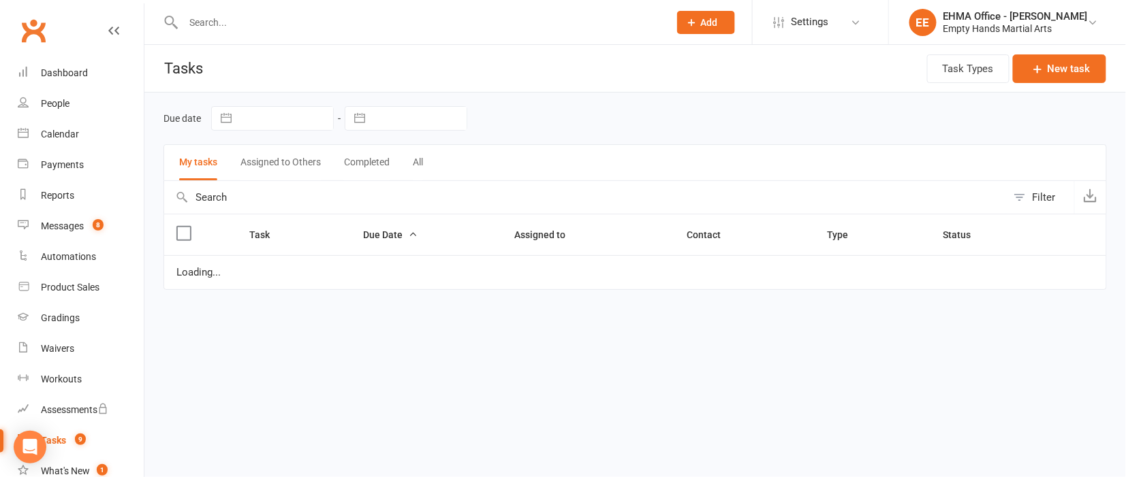
select select "waiting"
select select "started"
select select "waiting"
select select "started"
select select "waiting"
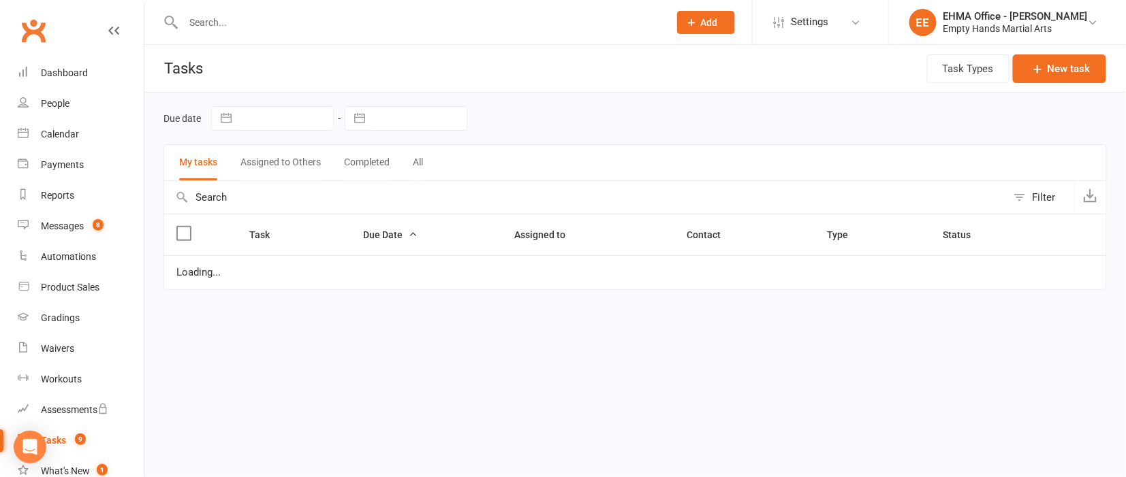
select select "waiting"
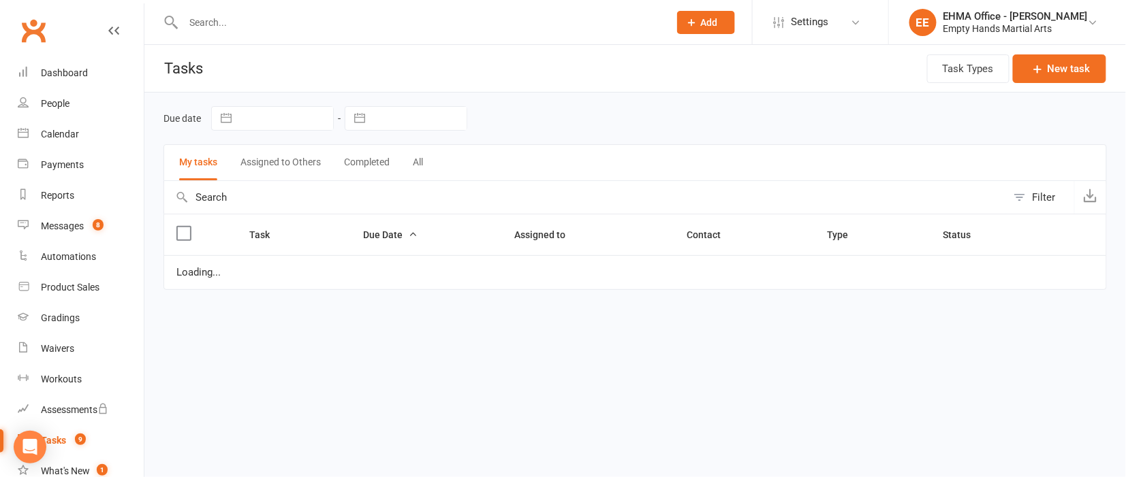
select select "waiting"
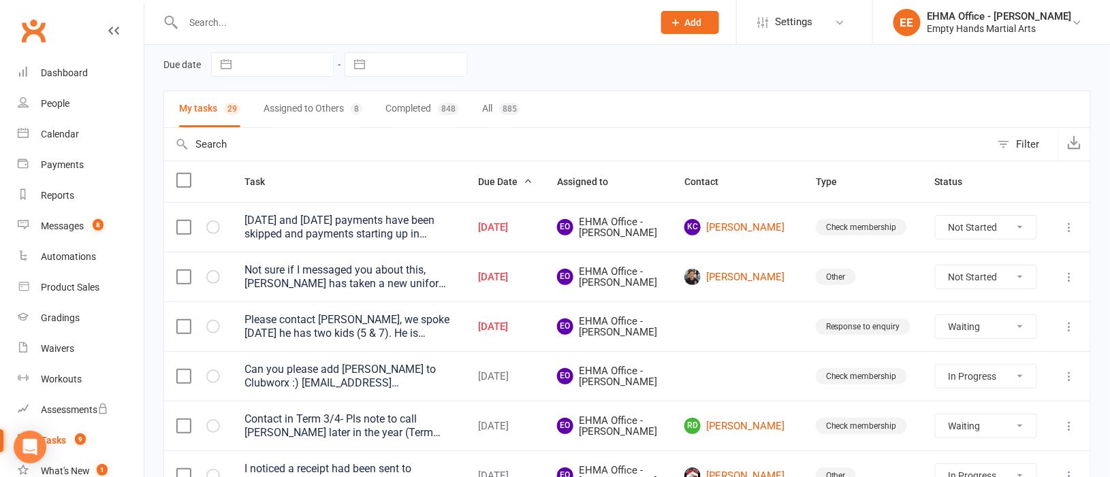
scroll to position [101, 0]
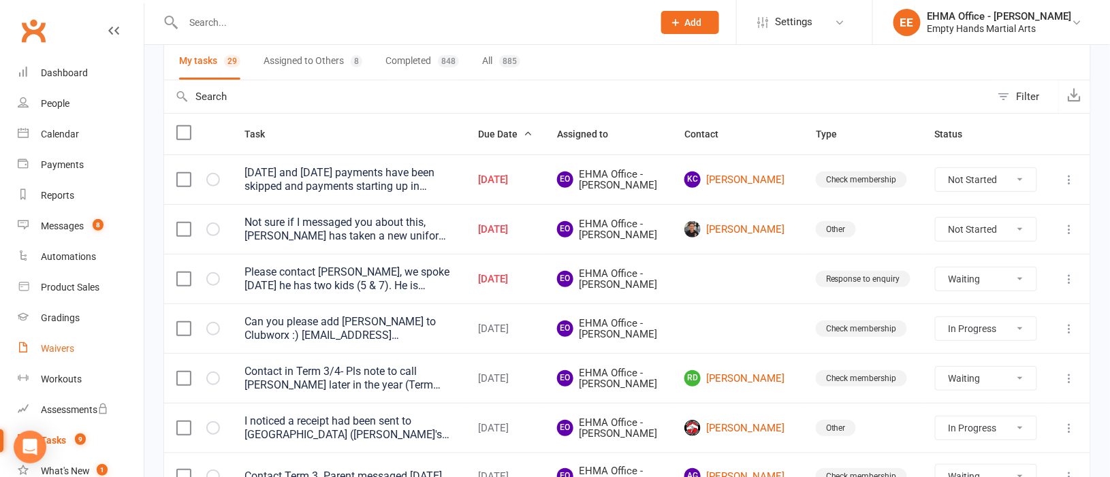
click at [59, 341] on link "Waivers" at bounding box center [81, 349] width 126 height 31
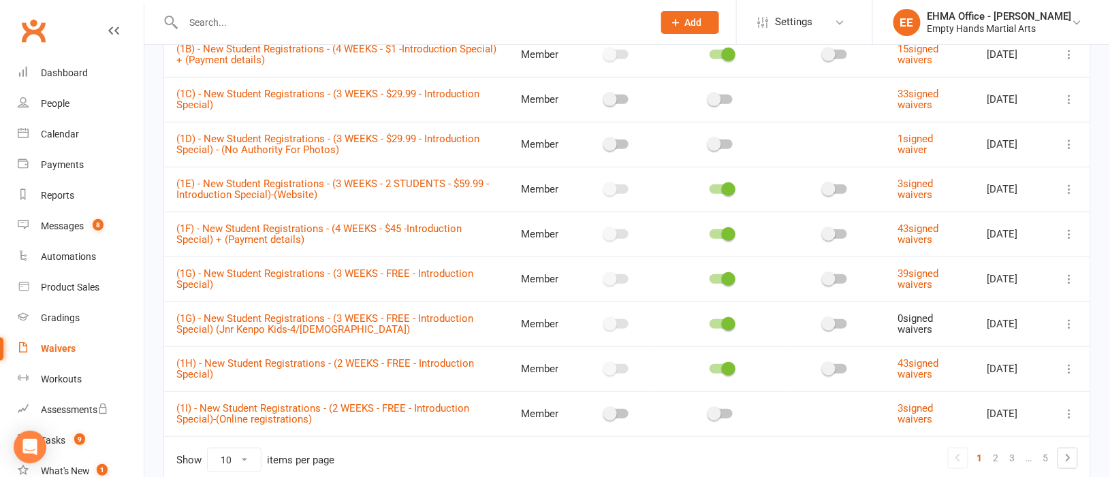
scroll to position [204, 0]
click at [383, 251] on icon at bounding box center [378, 251] width 9 height 10
click at [281, 24] on input "text" at bounding box center [411, 22] width 465 height 19
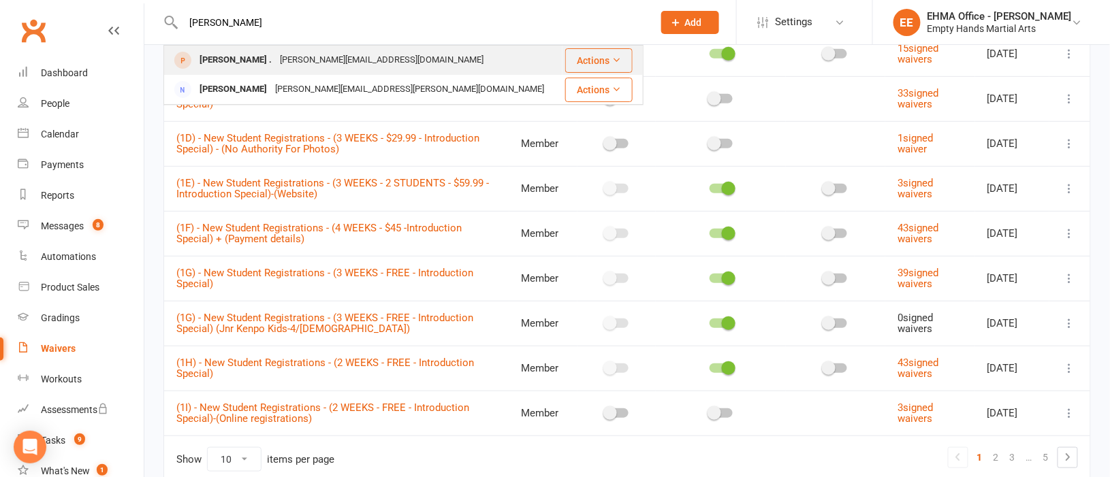
type input "omar"
click at [276, 54] on div "Omar_jarmakani@hotmail.com" at bounding box center [382, 60] width 212 height 20
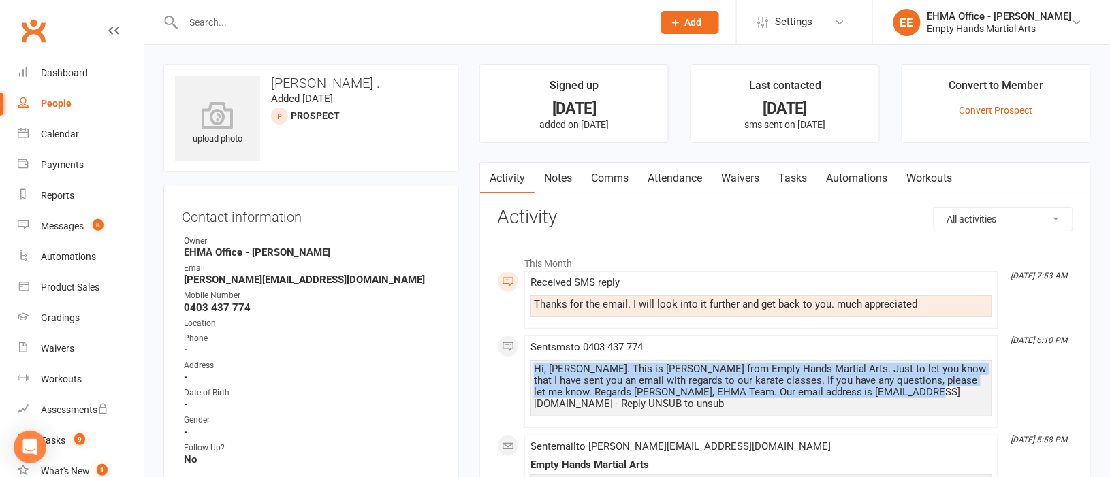
drag, startPoint x: 901, startPoint y: 392, endPoint x: 531, endPoint y: 371, distance: 370.5
click at [531, 371] on div "Hi, Omar. This is Elaine from Empty Hands Martial Arts. Just to let you know th…" at bounding box center [762, 388] width 462 height 57
copy div "Hi, Omar. This is Elaine from Empty Hands Martial Arts. Just to let you know th…"
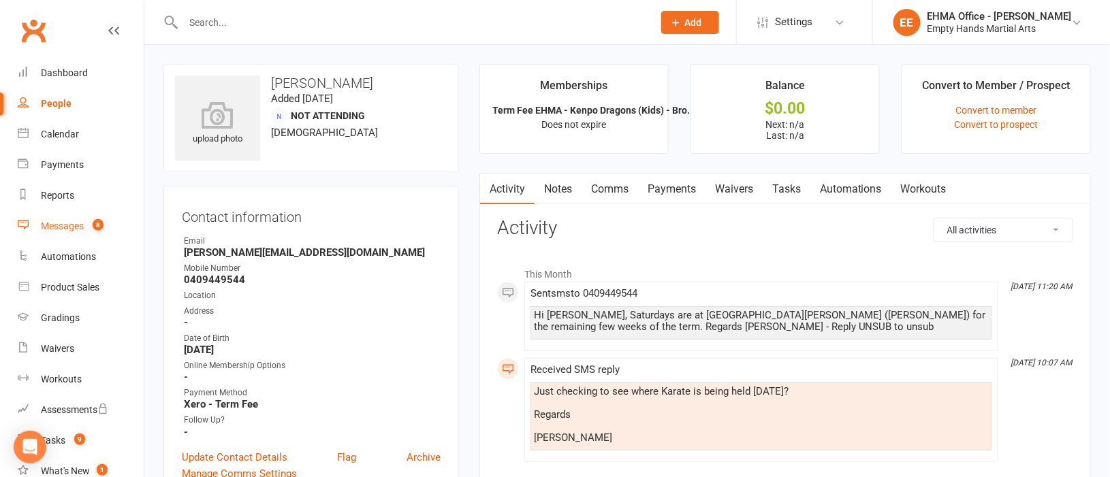
click at [50, 225] on div "Messages" at bounding box center [62, 226] width 43 height 11
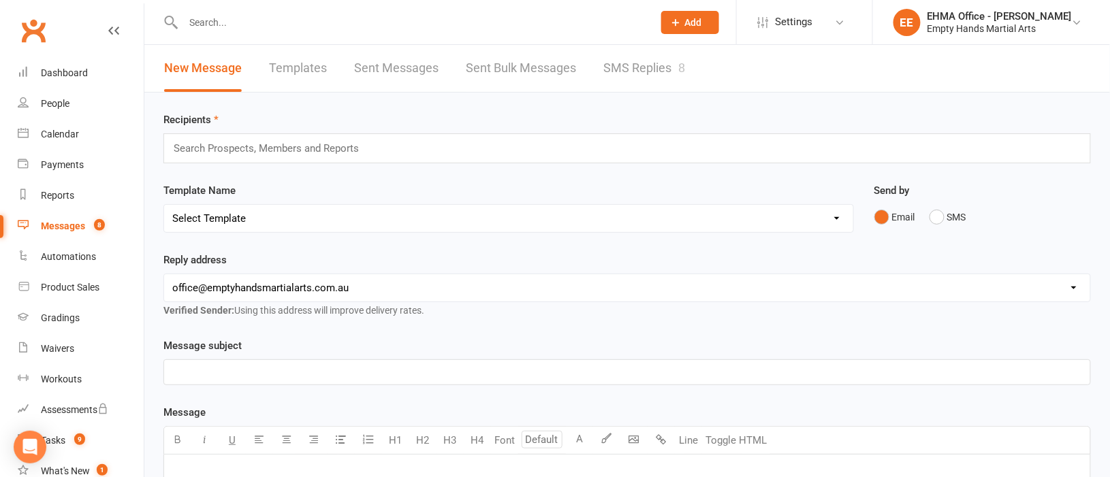
click at [654, 61] on link "SMS Replies 8" at bounding box center [644, 68] width 82 height 47
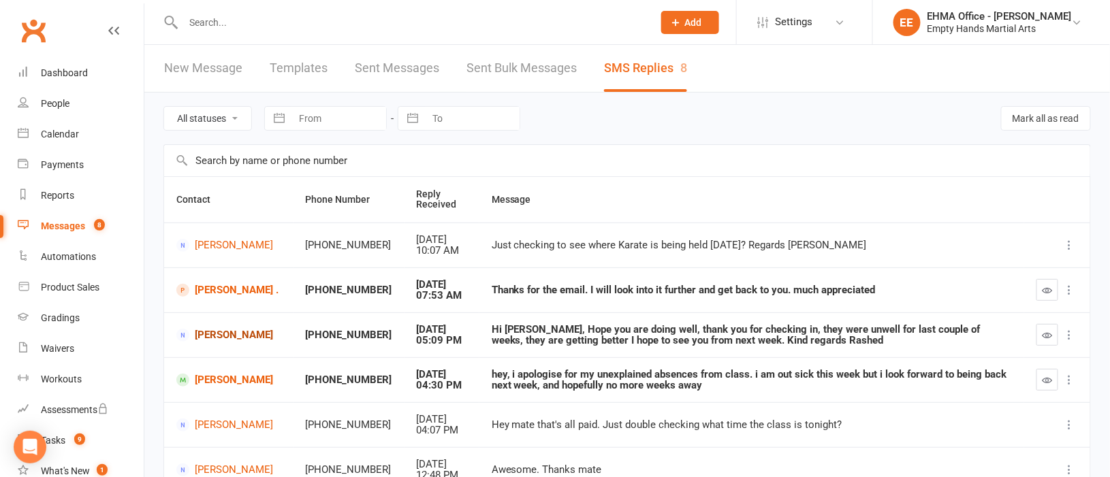
click at [215, 339] on link "Rashed Hashimi" at bounding box center [228, 335] width 105 height 13
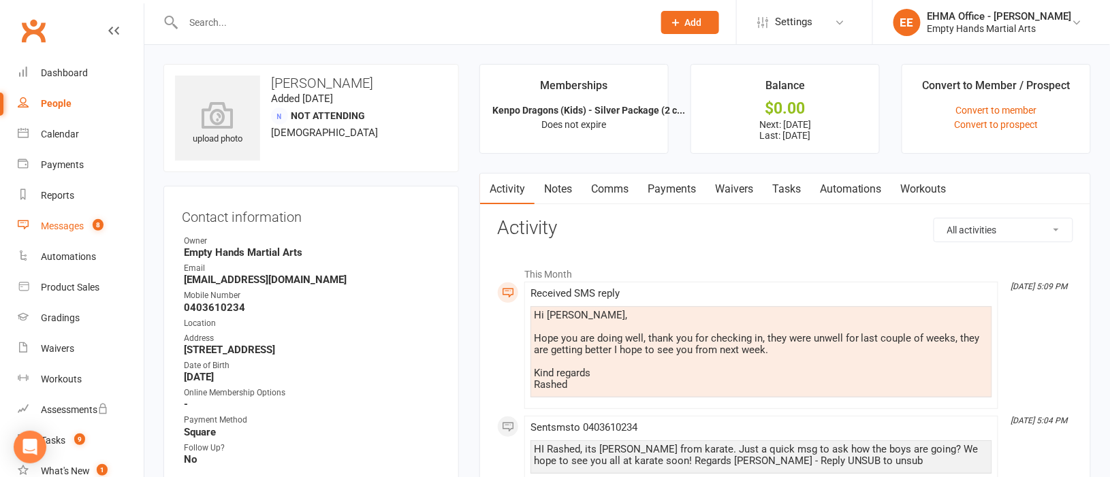
click at [66, 225] on div "Messages" at bounding box center [62, 226] width 43 height 11
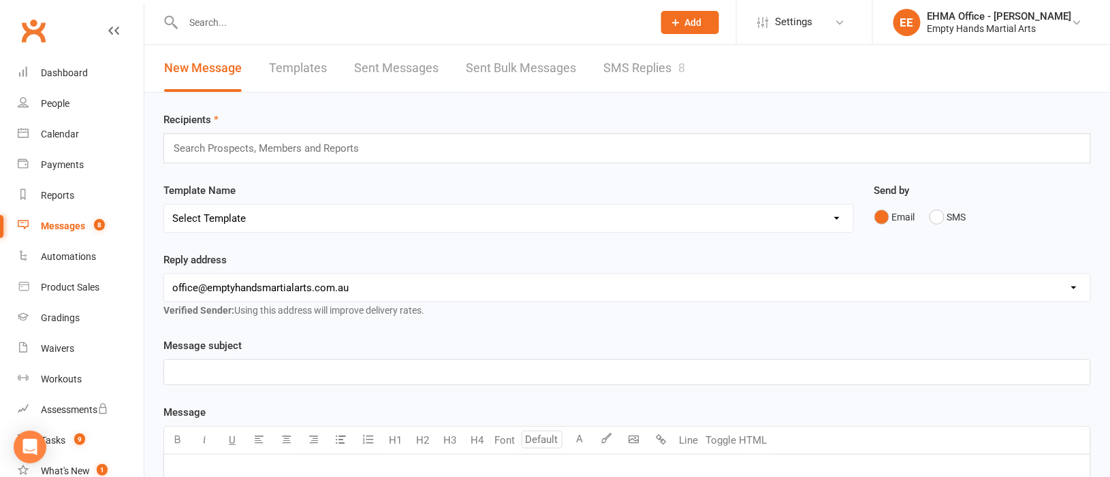
click at [650, 69] on link "SMS Replies 8" at bounding box center [644, 68] width 82 height 47
